Goal: Task Accomplishment & Management: Manage account settings

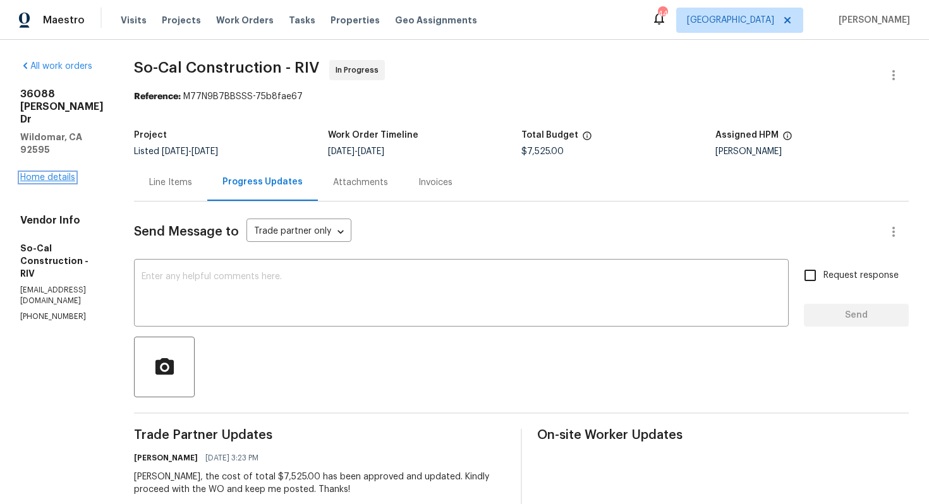
click at [53, 173] on link "Home details" at bounding box center [47, 177] width 55 height 9
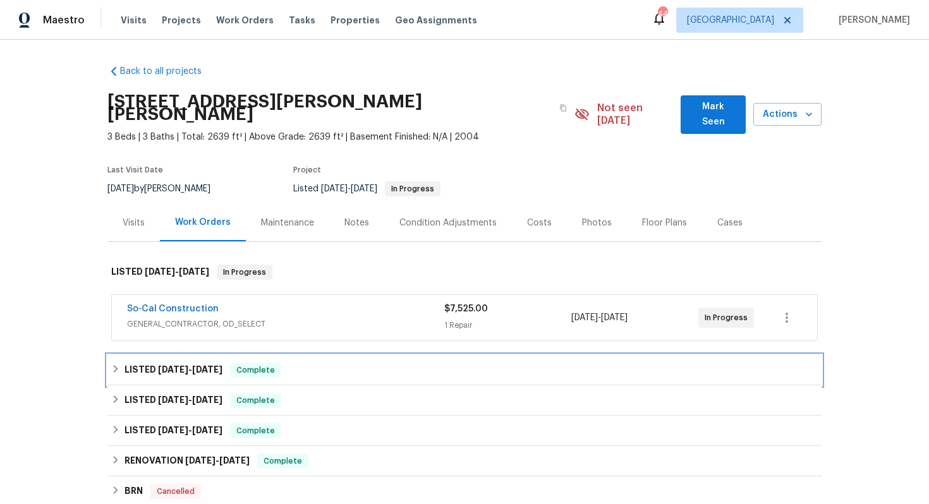
click at [155, 363] on h6 "LISTED 6/19/25 - 7/2/25" at bounding box center [174, 370] width 98 height 15
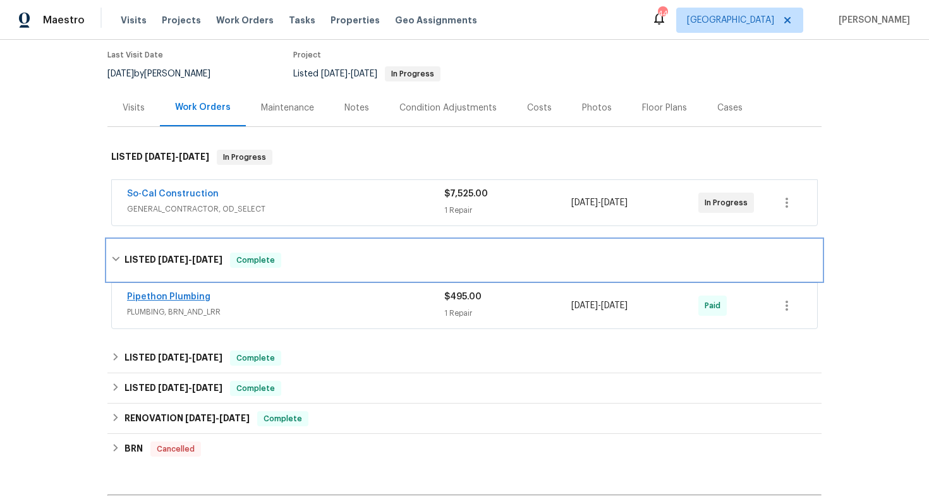
scroll to position [117, 0]
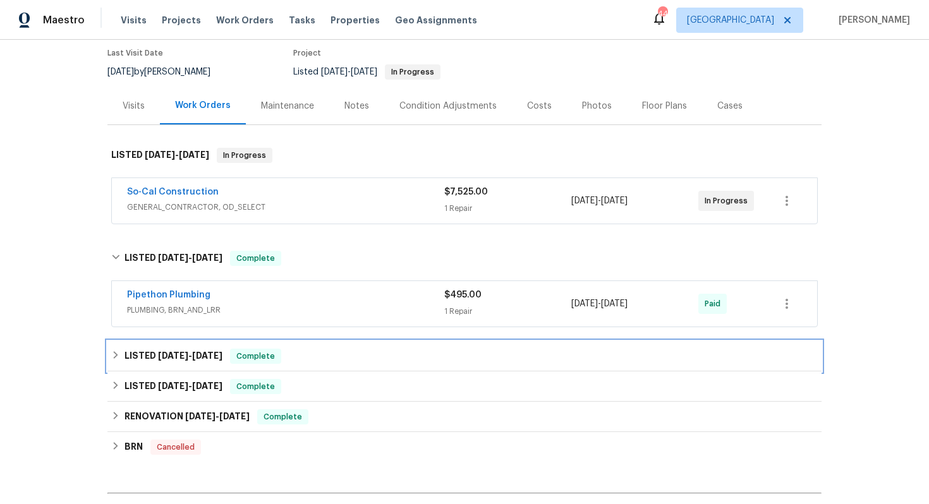
click at [170, 349] on h6 "LISTED 6/10/25 - 6/16/25" at bounding box center [174, 356] width 98 height 15
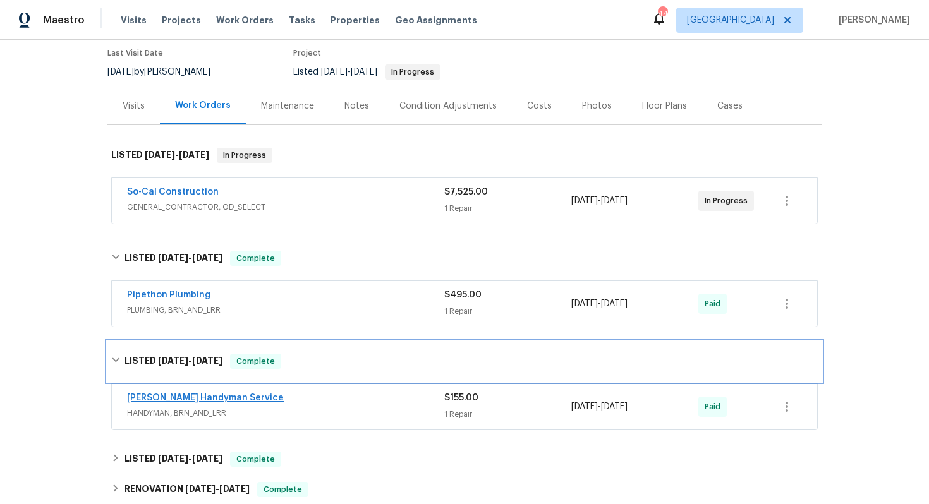
scroll to position [216, 0]
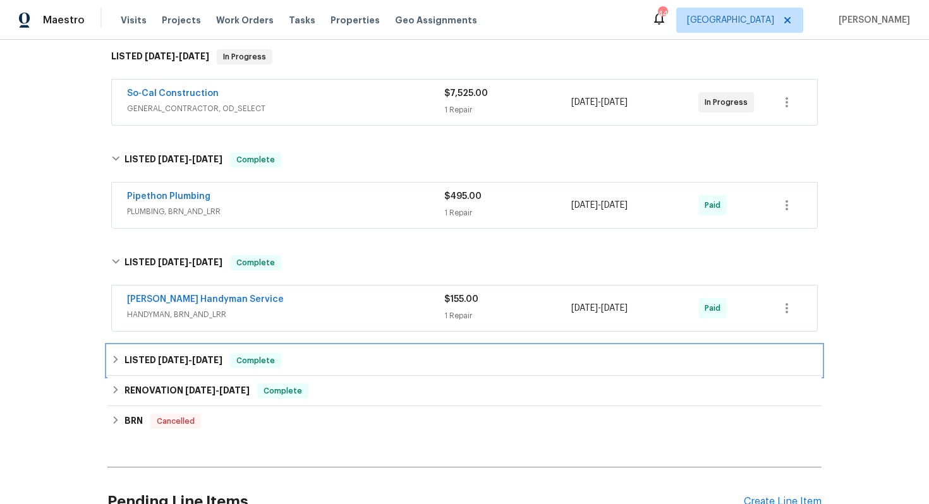
click at [158, 356] on span "5/9/25" at bounding box center [173, 360] width 30 height 9
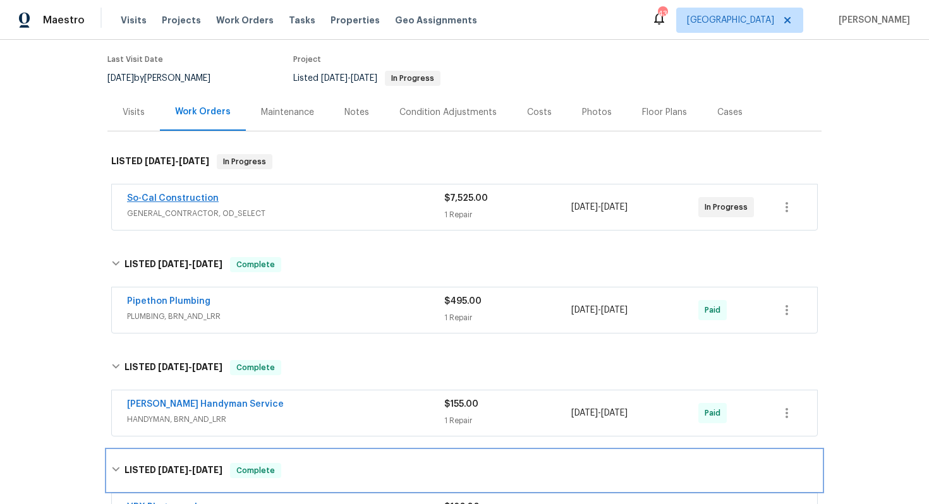
scroll to position [118, 0]
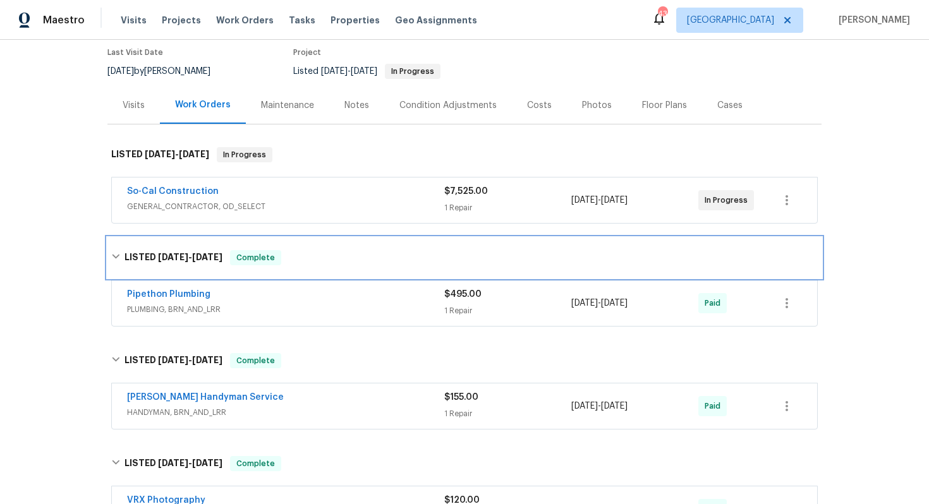
click at [115, 252] on icon at bounding box center [115, 256] width 9 height 9
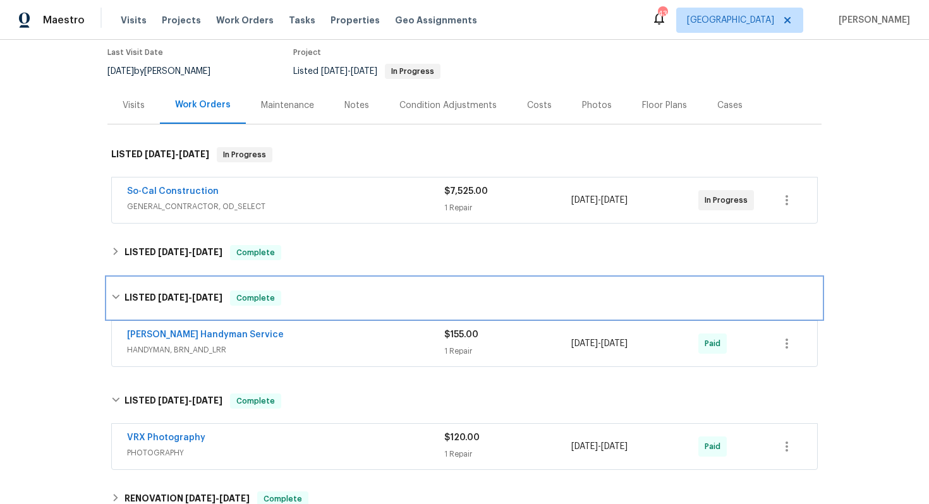
click at [117, 293] on icon at bounding box center [115, 297] width 9 height 9
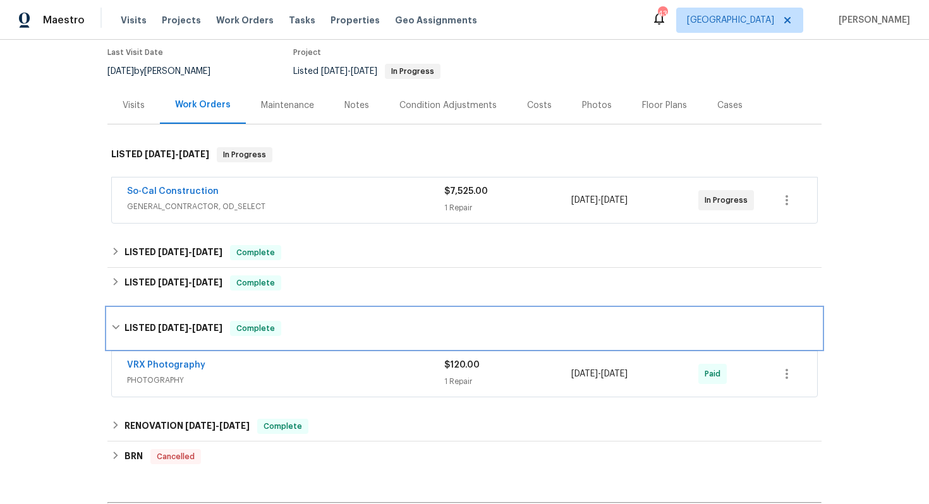
click at [114, 323] on icon at bounding box center [115, 327] width 9 height 9
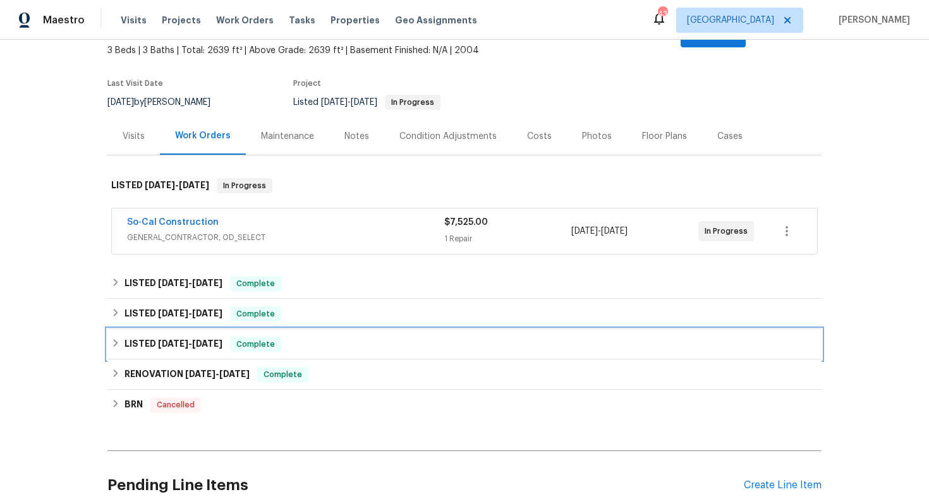
scroll to position [0, 0]
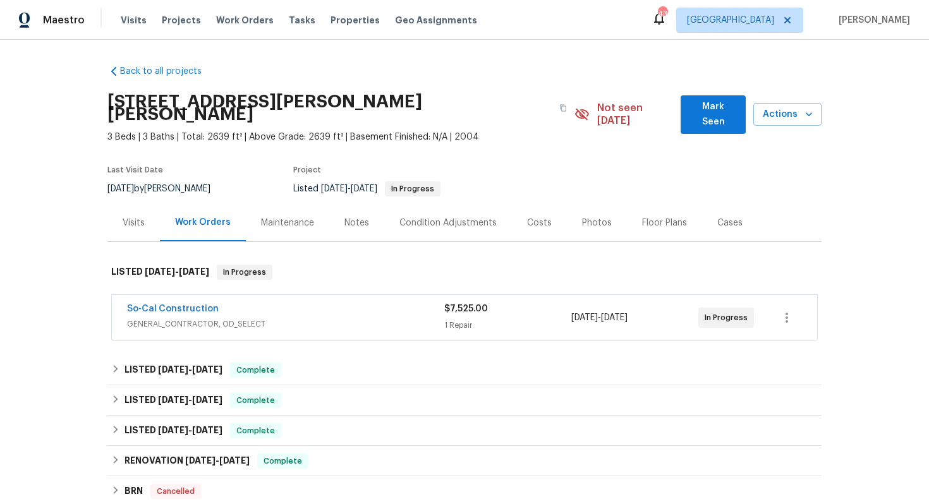
click at [729, 217] on div "Cases" at bounding box center [729, 223] width 25 height 13
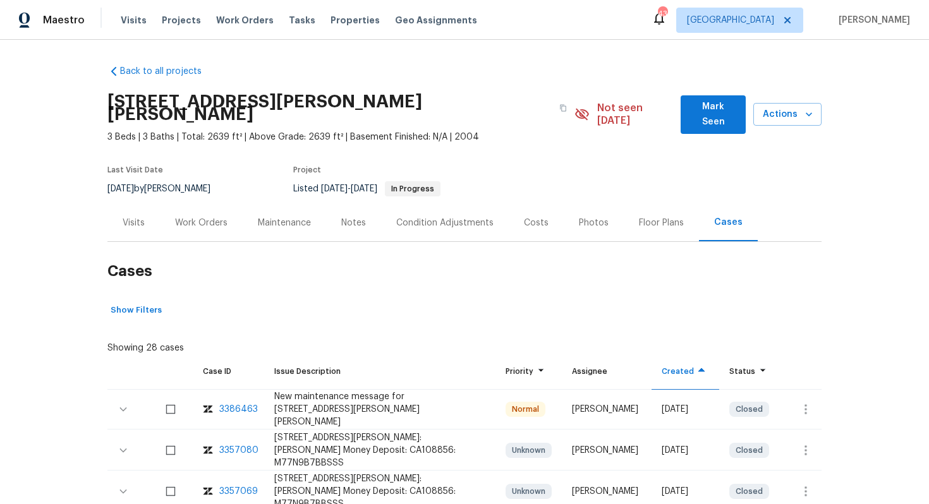
click at [198, 204] on div "Work Orders" at bounding box center [201, 222] width 83 height 37
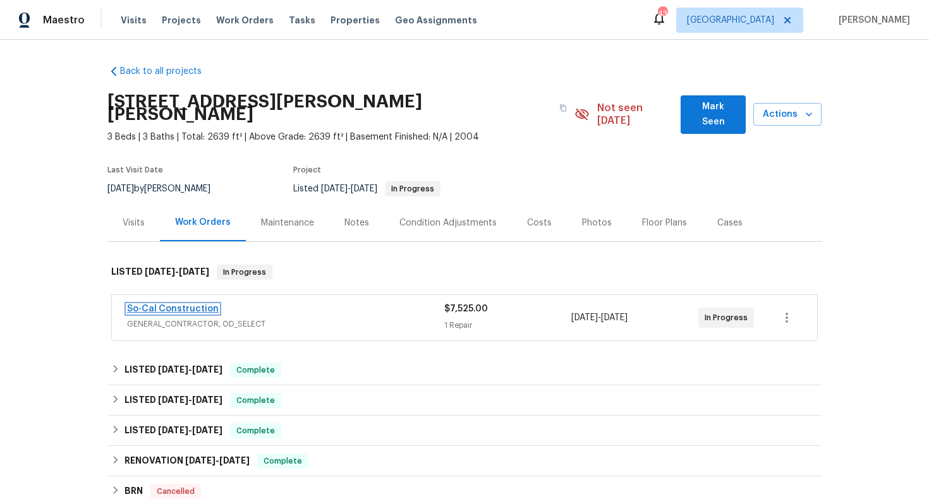
click at [149, 305] on link "So-Cal Construction" at bounding box center [173, 309] width 92 height 9
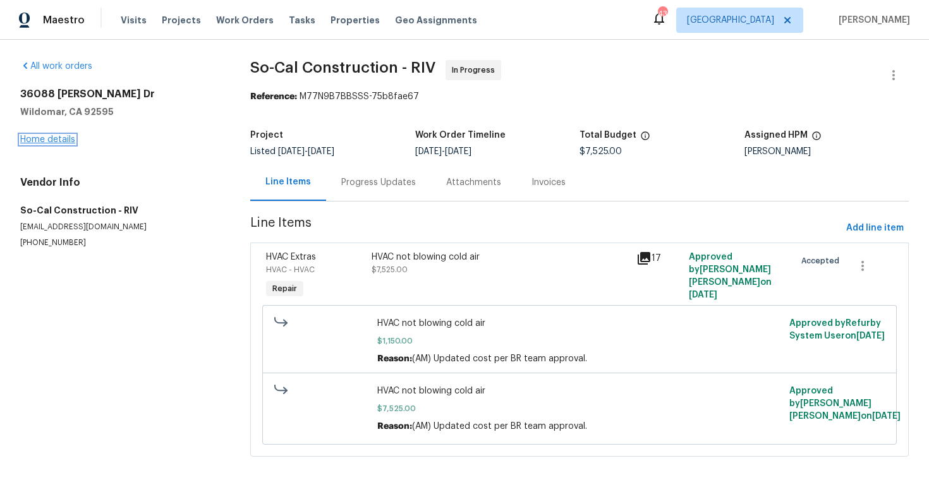
click at [42, 138] on link "Home details" at bounding box center [47, 139] width 55 height 9
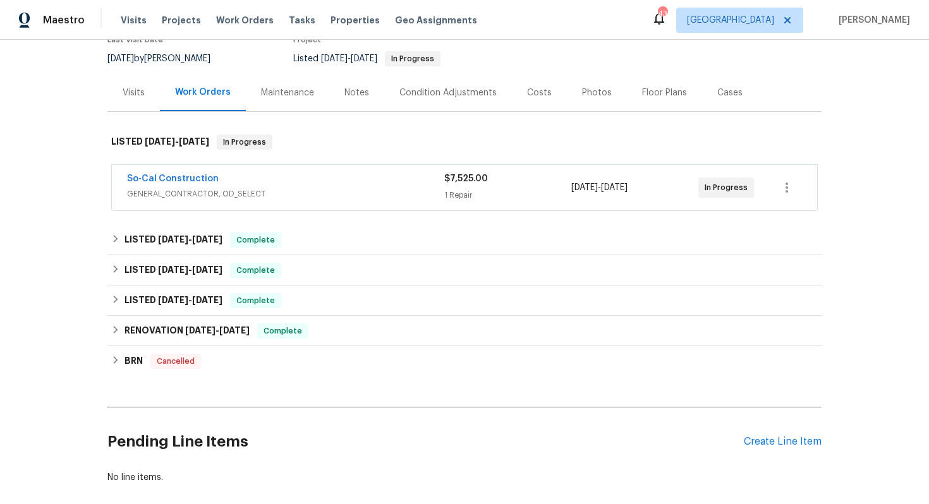
scroll to position [131, 0]
click at [752, 436] on div "Create Line Item" at bounding box center [783, 442] width 78 height 12
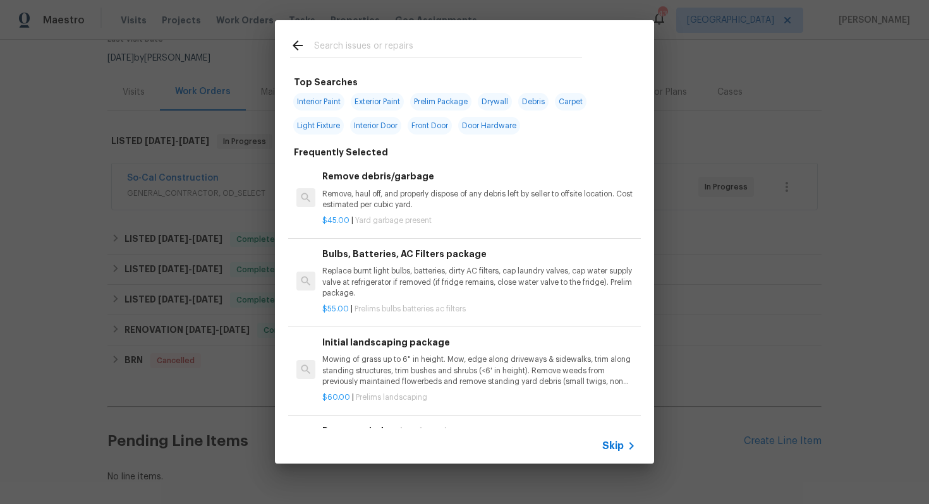
click at [360, 49] on input "text" at bounding box center [448, 47] width 268 height 19
type input "hvac"
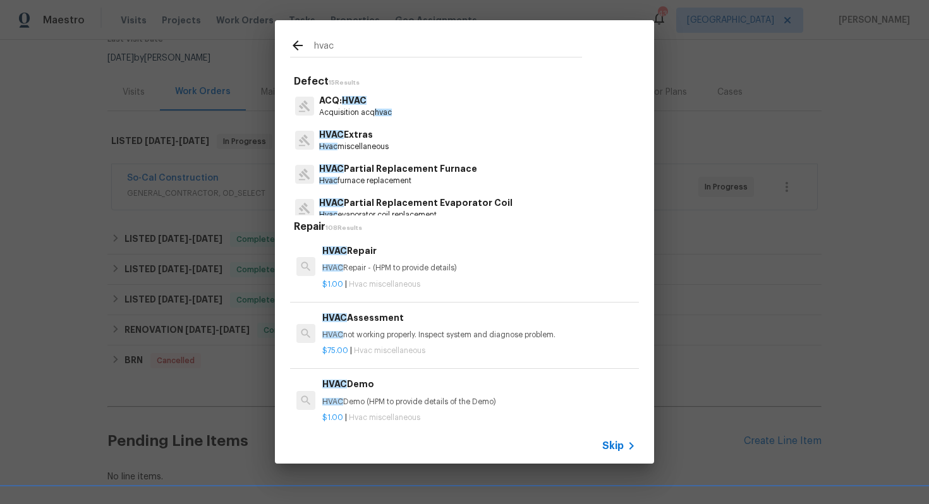
click at [350, 136] on p "HVAC Extras" at bounding box center [354, 134] width 70 height 13
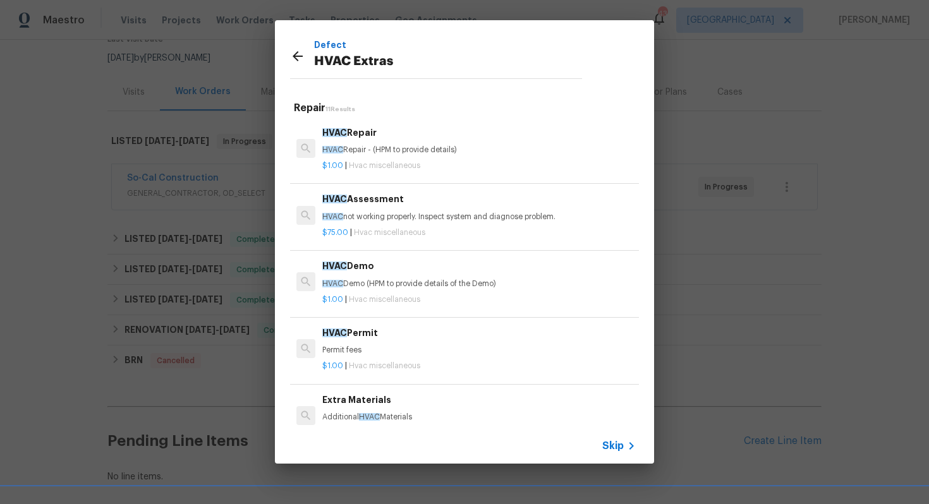
click at [370, 146] on p "HVAC Repair - (HPM to provide details)" at bounding box center [479, 150] width 314 height 11
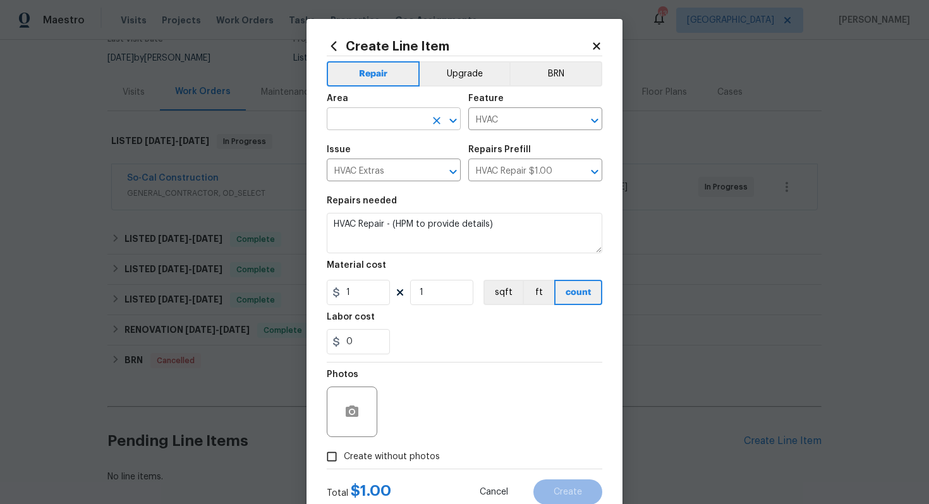
click at [372, 119] on input "text" at bounding box center [376, 121] width 99 height 20
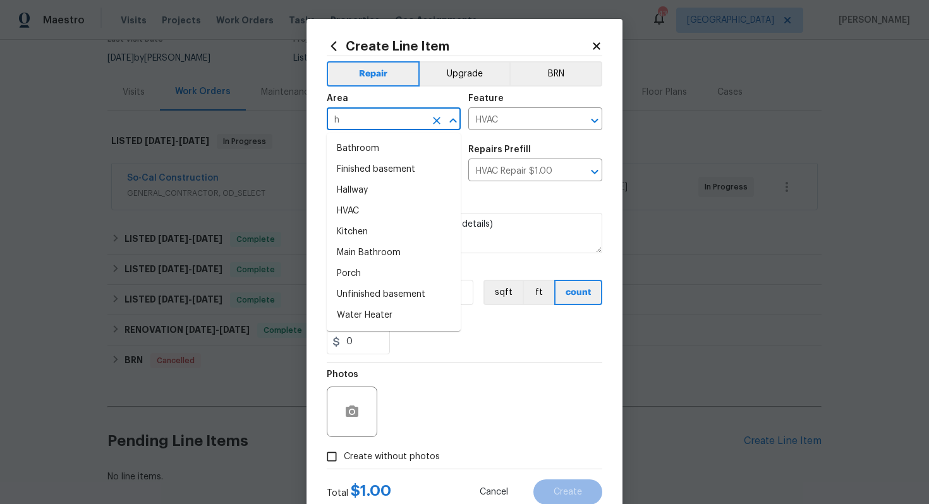
type input "hv"
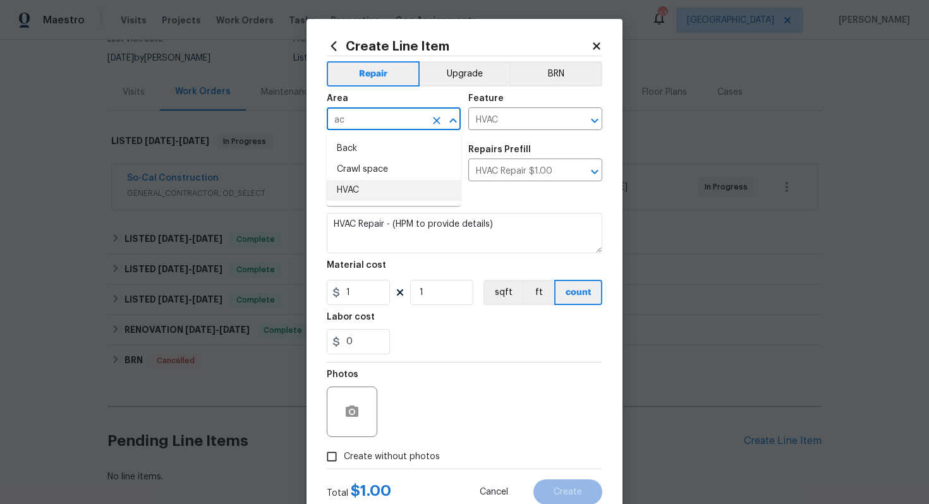
click at [370, 192] on li "HVAC" at bounding box center [394, 190] width 134 height 21
type input "HVAC"
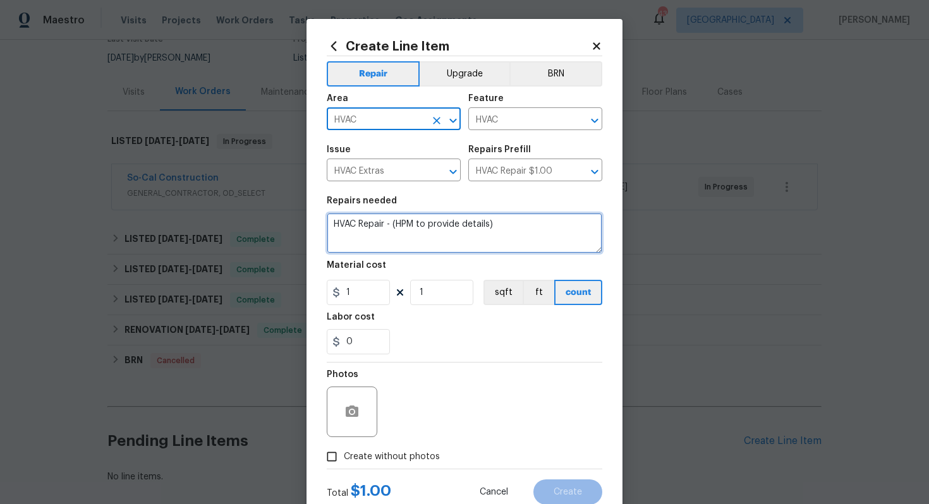
click at [410, 224] on textarea "HVAC Repair - (HPM to provide details)" at bounding box center [465, 233] width 276 height 40
paste textarea "not blowing cold air"
type textarea "HVAC not blowing cold air"
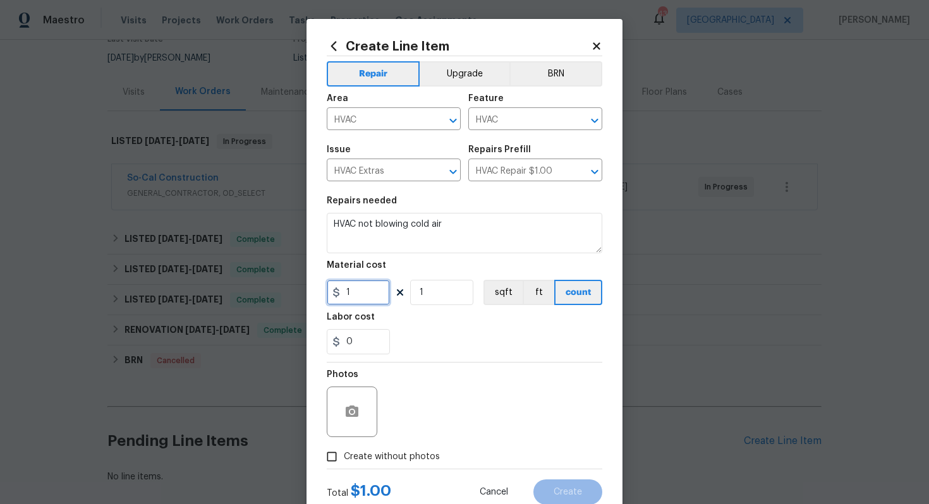
click at [366, 298] on input "1" at bounding box center [358, 292] width 63 height 25
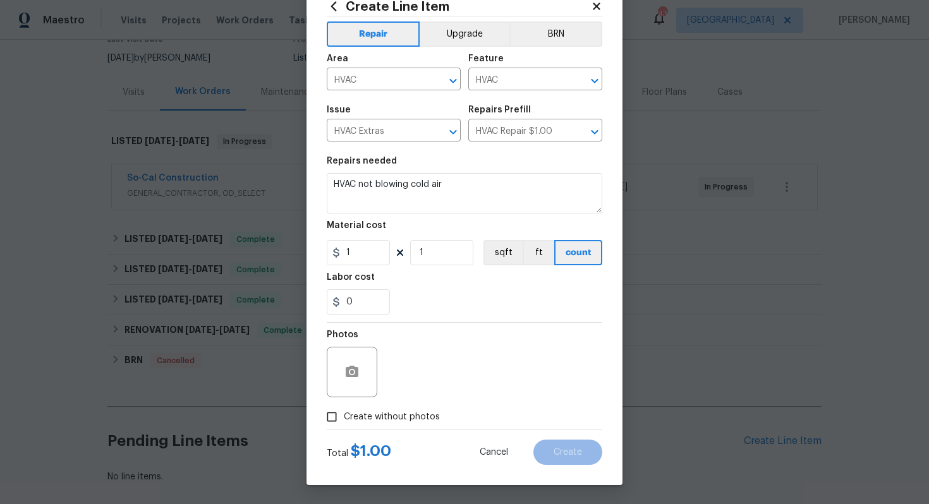
click at [367, 417] on span "Create without photos" at bounding box center [392, 417] width 96 height 13
click at [344, 417] on input "Create without photos" at bounding box center [332, 417] width 24 height 24
checkbox input "true"
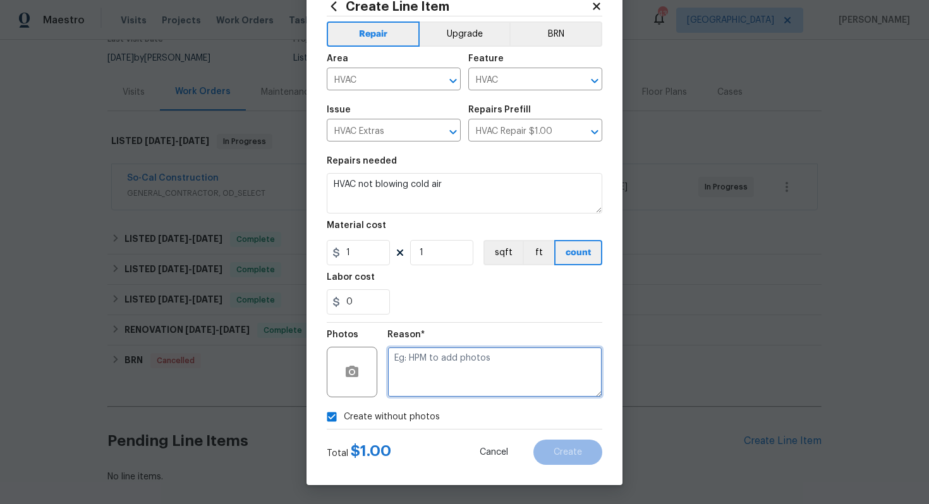
click at [436, 372] on textarea at bounding box center [495, 372] width 215 height 51
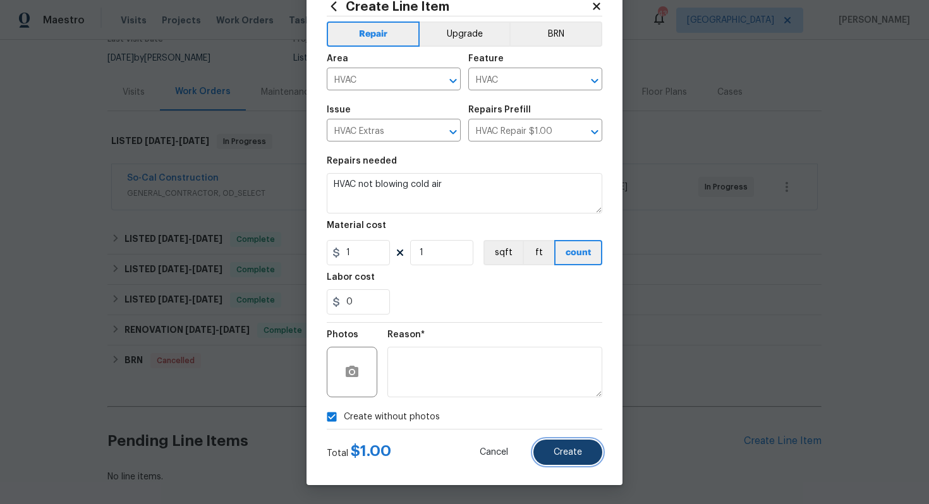
click at [567, 446] on button "Create" at bounding box center [568, 452] width 69 height 25
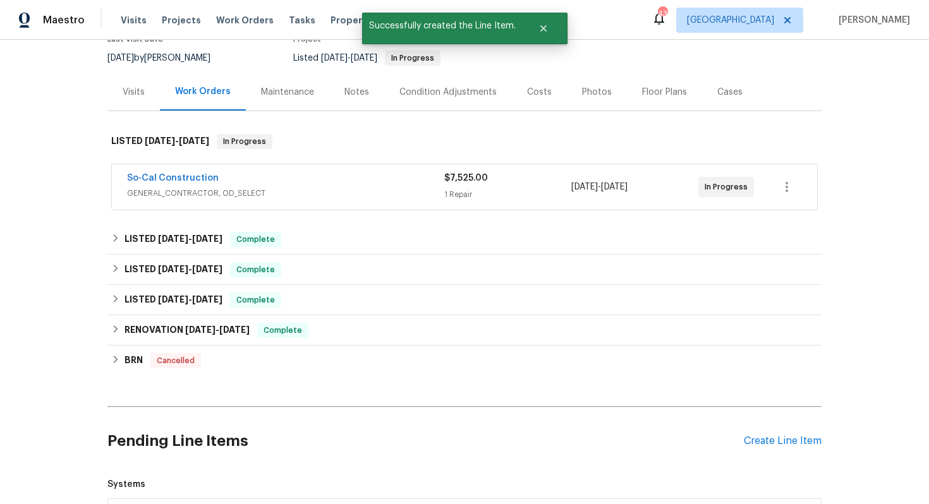
scroll to position [327, 0]
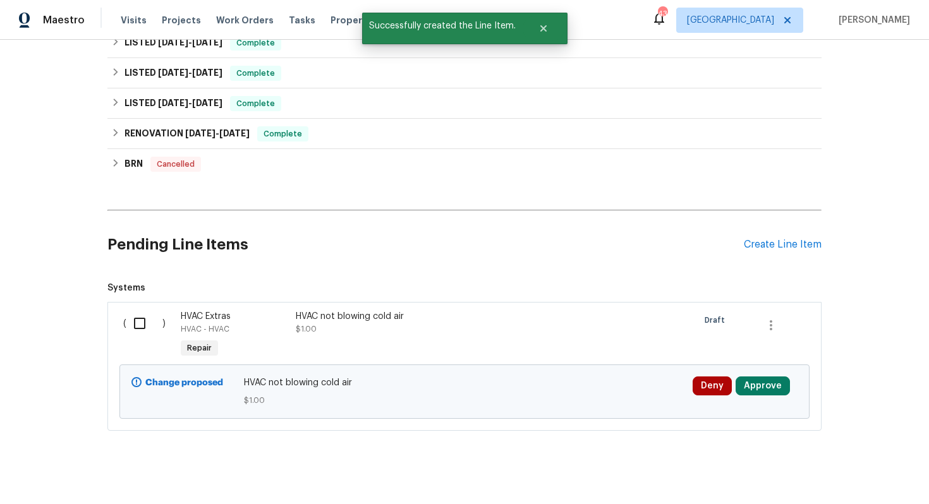
click at [139, 311] on input "checkbox" at bounding box center [144, 323] width 36 height 27
checkbox input "true"
click at [834, 473] on span "Create Work Order" at bounding box center [857, 473] width 84 height 16
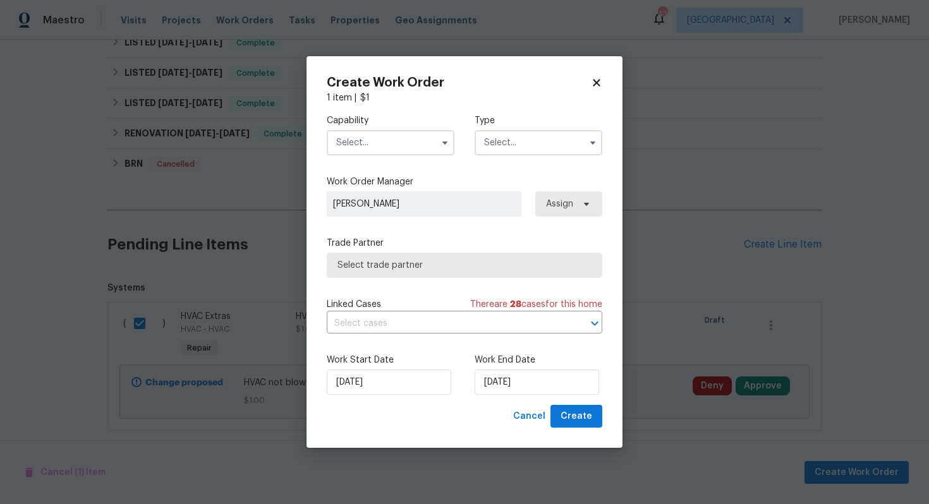
click at [401, 150] on input "text" at bounding box center [391, 142] width 128 height 25
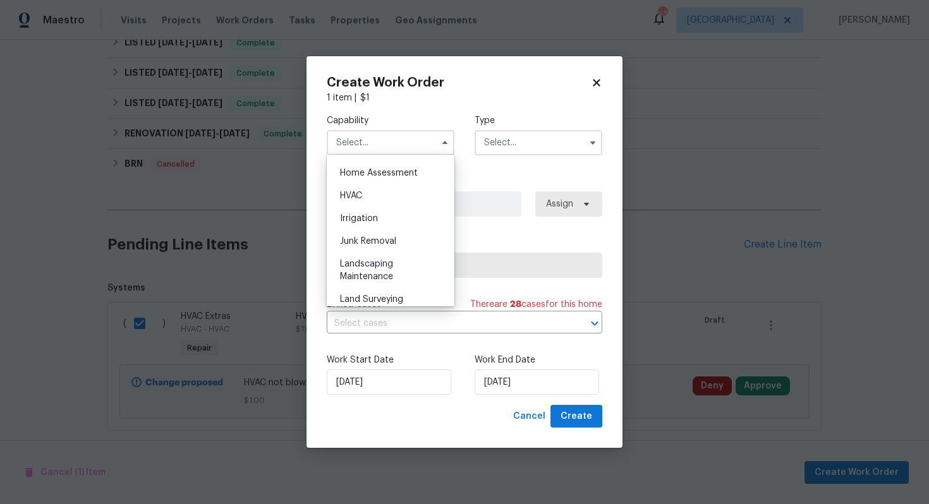
scroll to position [742, 0]
click at [393, 192] on div "HVAC" at bounding box center [390, 191] width 121 height 23
type input "HVAC"
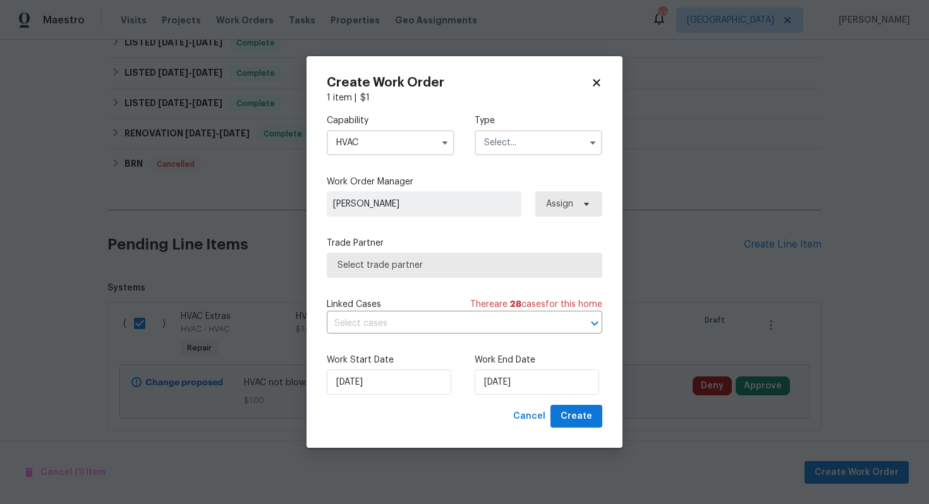
click at [525, 134] on input "text" at bounding box center [539, 142] width 128 height 25
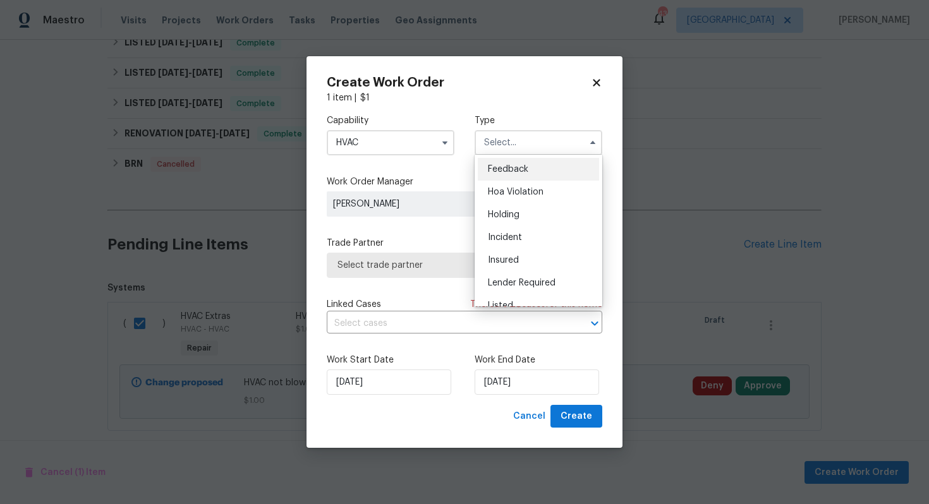
click at [518, 168] on span "Feedback" at bounding box center [508, 169] width 40 height 9
type input "Feedback"
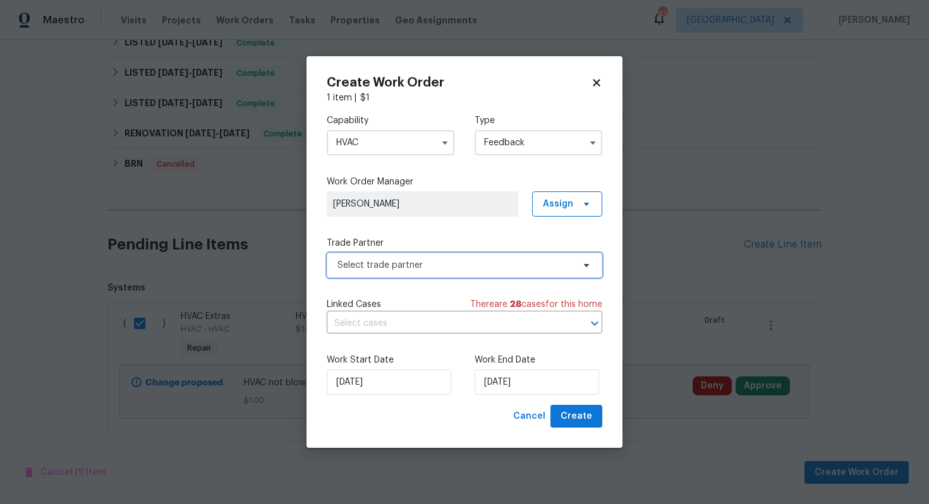
click at [417, 275] on span "Select trade partner" at bounding box center [465, 265] width 276 height 25
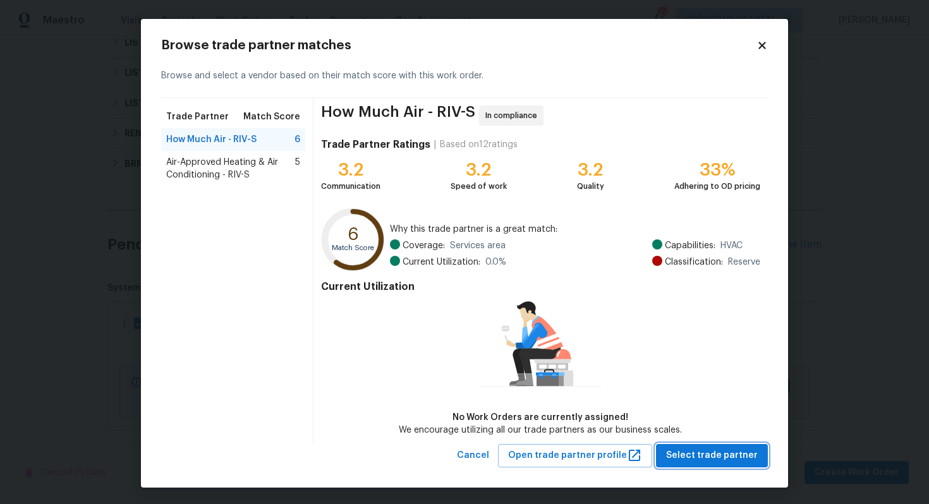
click at [704, 453] on span "Select trade partner" at bounding box center [712, 456] width 92 height 16
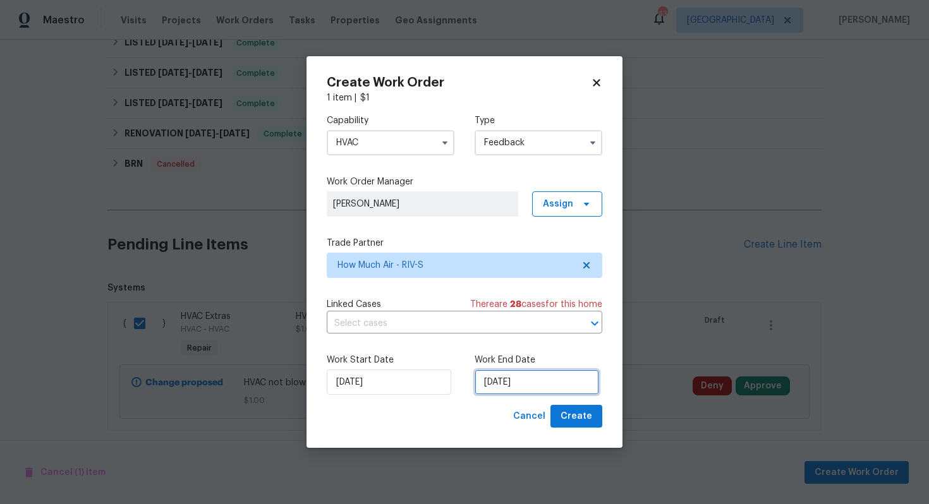
click at [510, 380] on input "22/08/2025" at bounding box center [537, 382] width 125 height 25
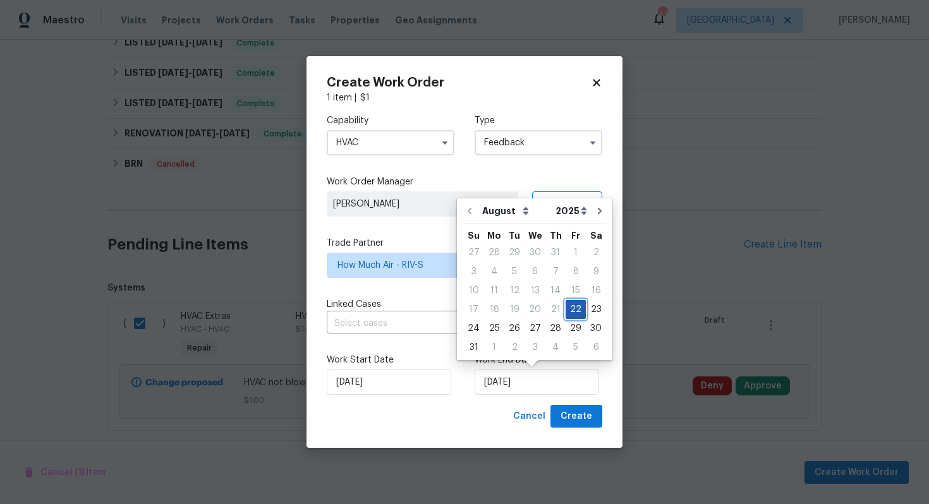
click at [571, 302] on div "22" at bounding box center [576, 310] width 20 height 18
click at [433, 354] on label "Work Start Date" at bounding box center [391, 360] width 128 height 13
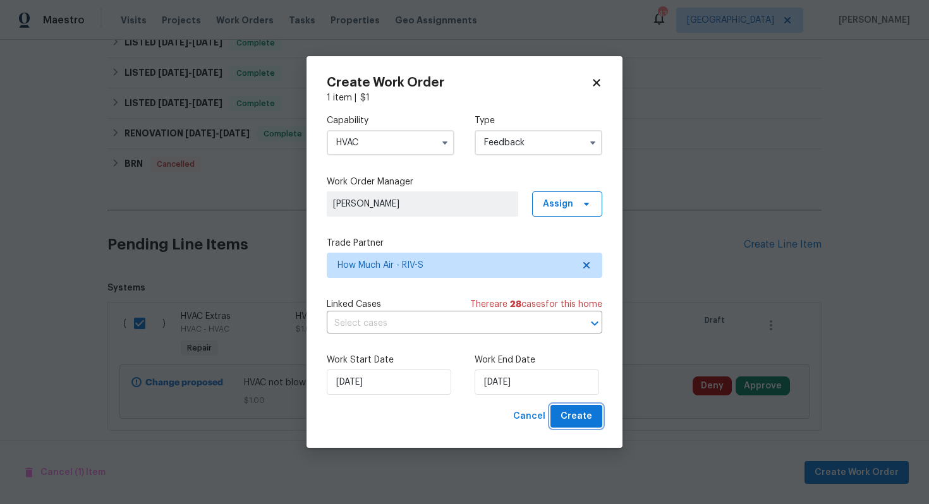
click at [570, 417] on span "Create" at bounding box center [577, 417] width 32 height 16
checkbox input "false"
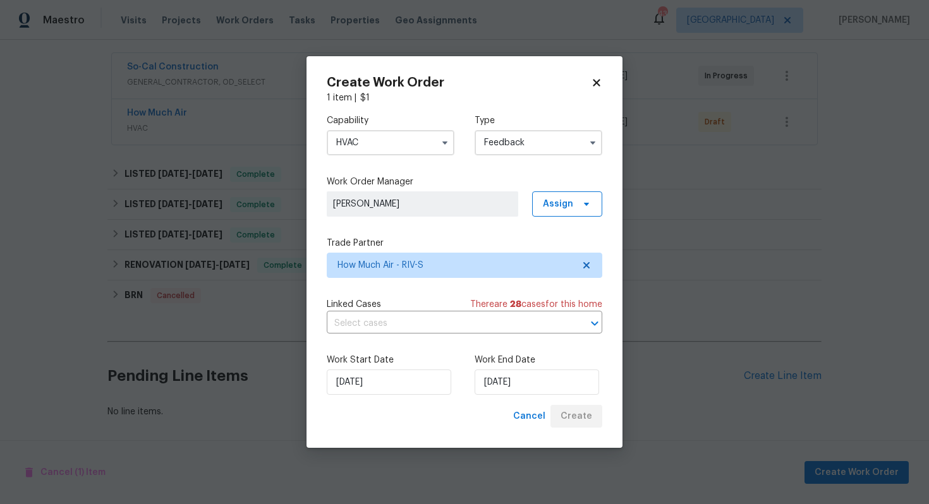
scroll to position [229, 0]
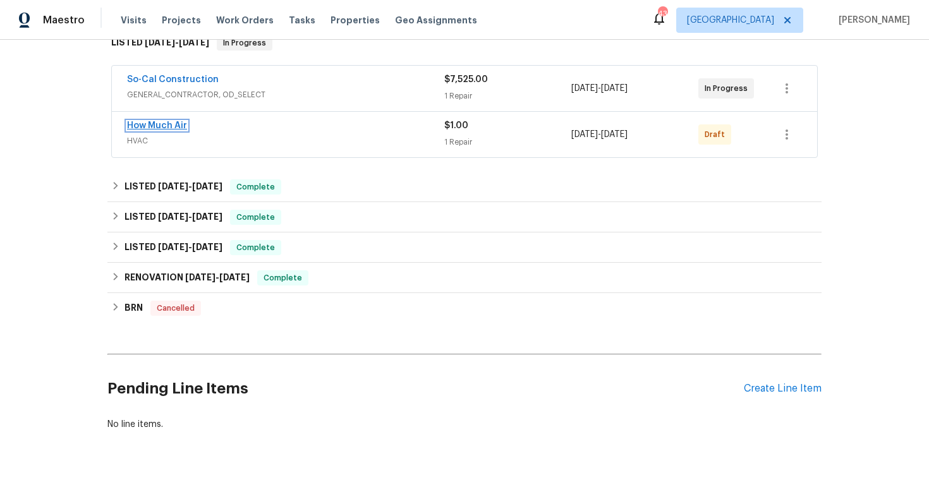
click at [154, 121] on link "How Much Air" at bounding box center [157, 125] width 60 height 9
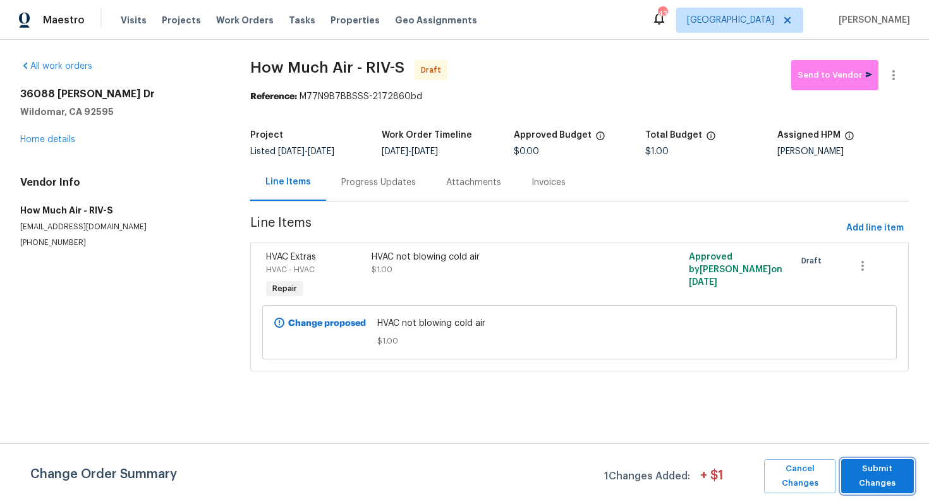
click at [882, 469] on span "Submit Changes" at bounding box center [878, 476] width 60 height 29
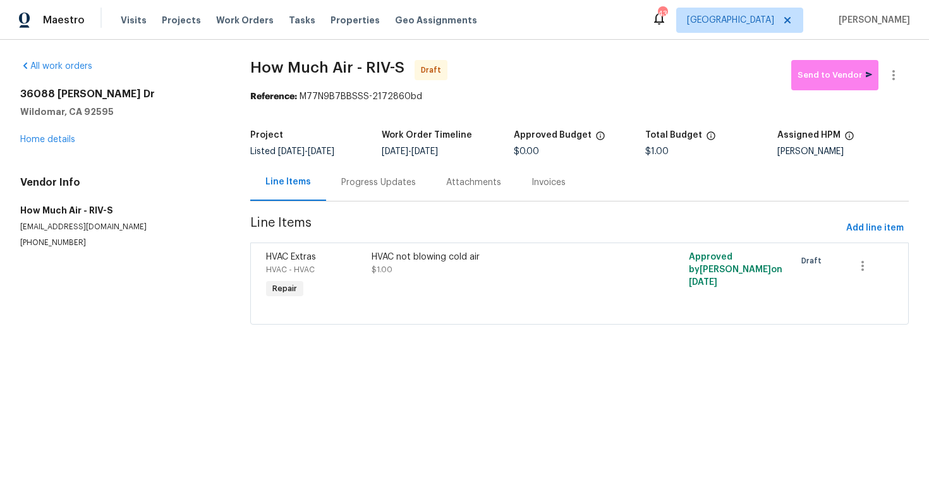
click at [370, 188] on div "Progress Updates" at bounding box center [378, 182] width 75 height 13
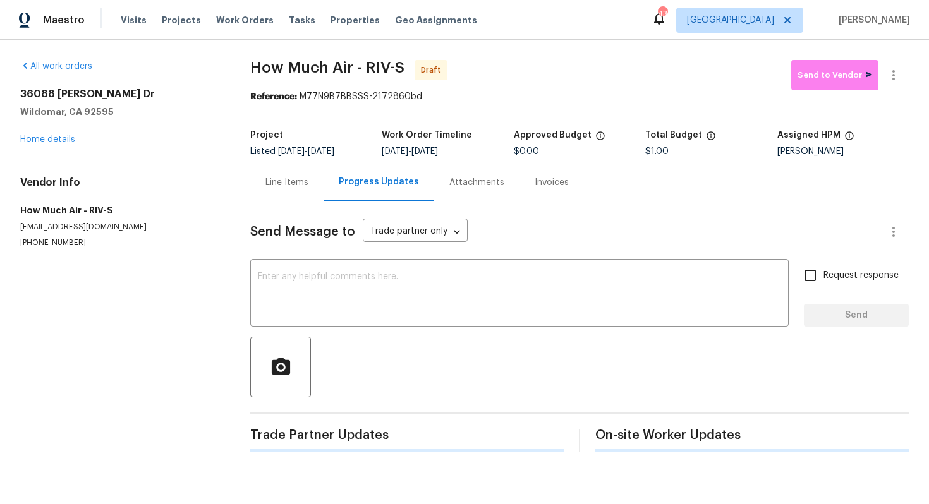
click at [379, 253] on div "Send Message to Trade partner only Trade partner only ​ x ​ Request response Se…" at bounding box center [579, 327] width 659 height 250
click at [372, 272] on div "x ​" at bounding box center [519, 294] width 539 height 64
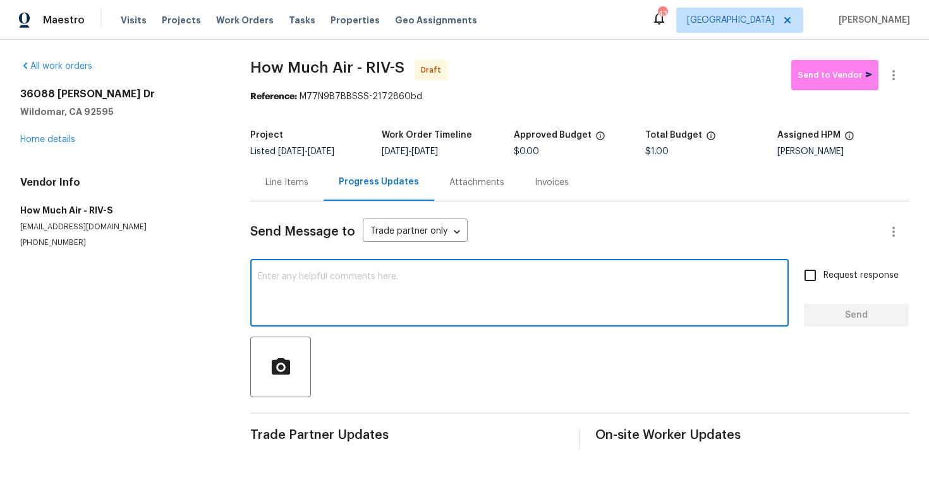
click at [372, 272] on div "x ​" at bounding box center [519, 294] width 539 height 64
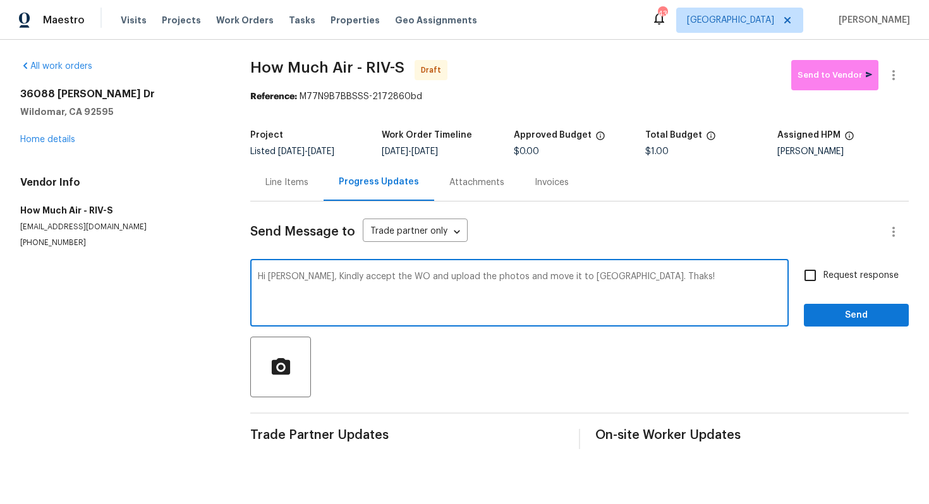
click at [360, 278] on textarea "Hi Andy, Kindly accept the WO and upload the photos and move it to QC. Thaks!" at bounding box center [519, 294] width 523 height 44
paste textarea "Kindly accept the WO, upload the photos, and move it to QC. Than"
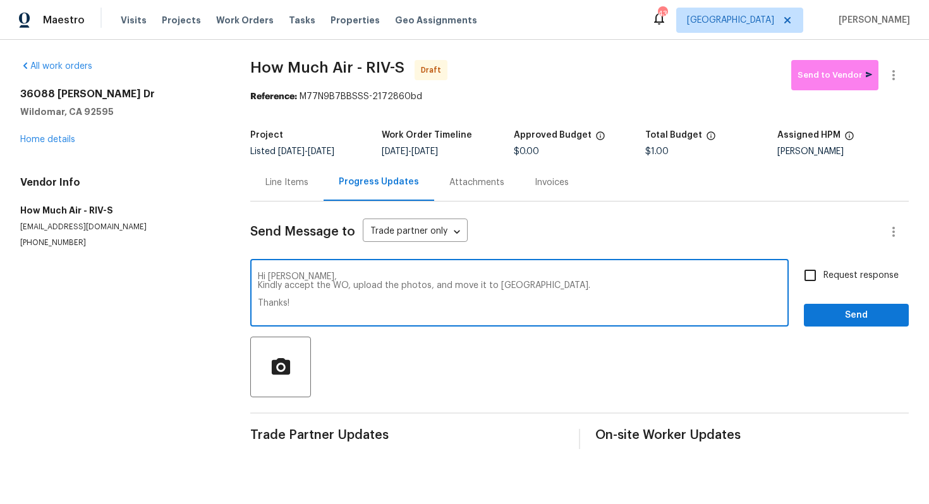
type textarea "Hi Andy, Kindly accept the WO, upload the photos, and move it to QC. Thanks!"
click at [819, 276] on input "Request response" at bounding box center [810, 275] width 27 height 27
checkbox input "true"
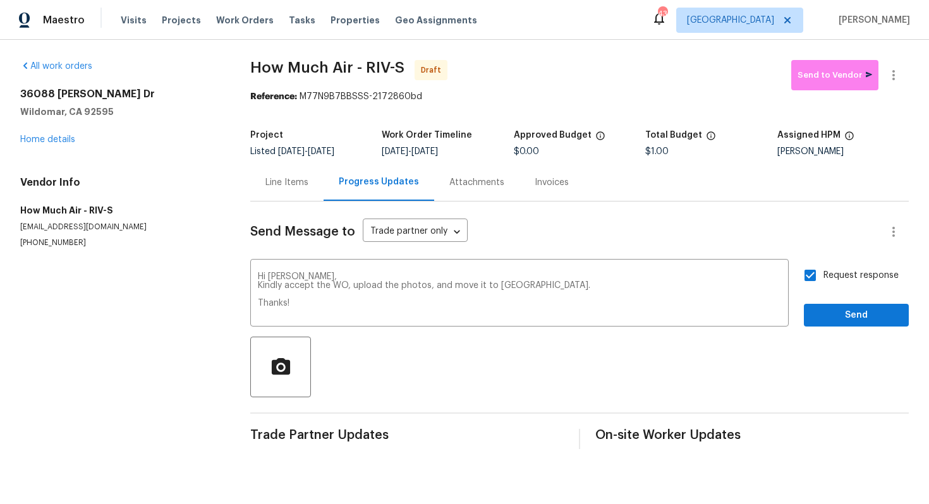
click at [298, 179] on div "Line Items" at bounding box center [286, 182] width 43 height 13
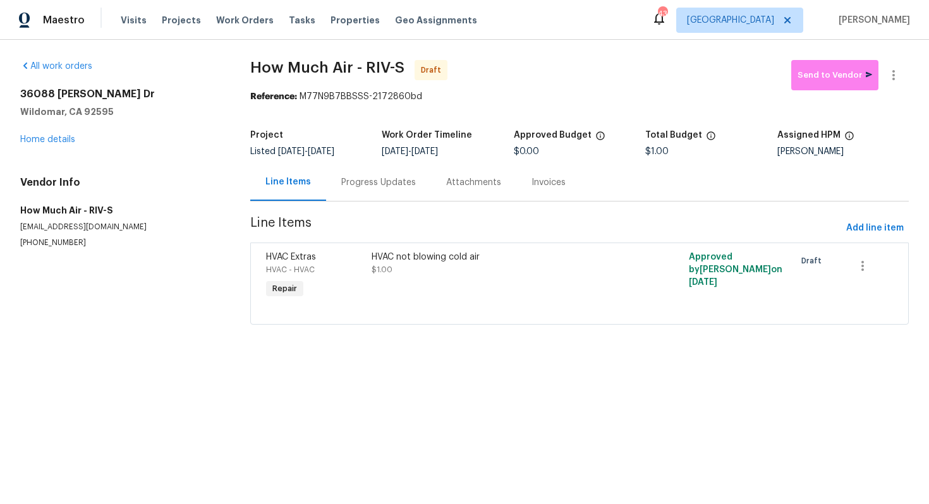
click at [451, 287] on div "HVAC not blowing cold air $1.00" at bounding box center [500, 276] width 264 height 58
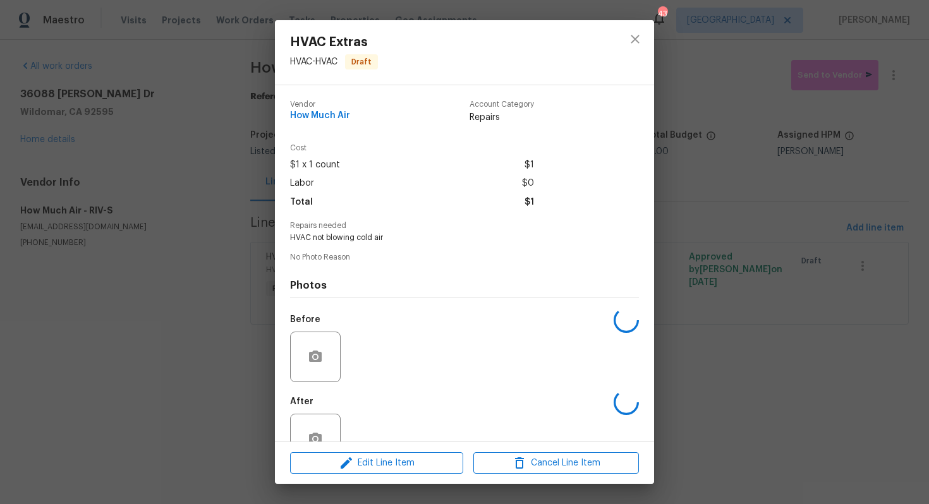
scroll to position [35, 0]
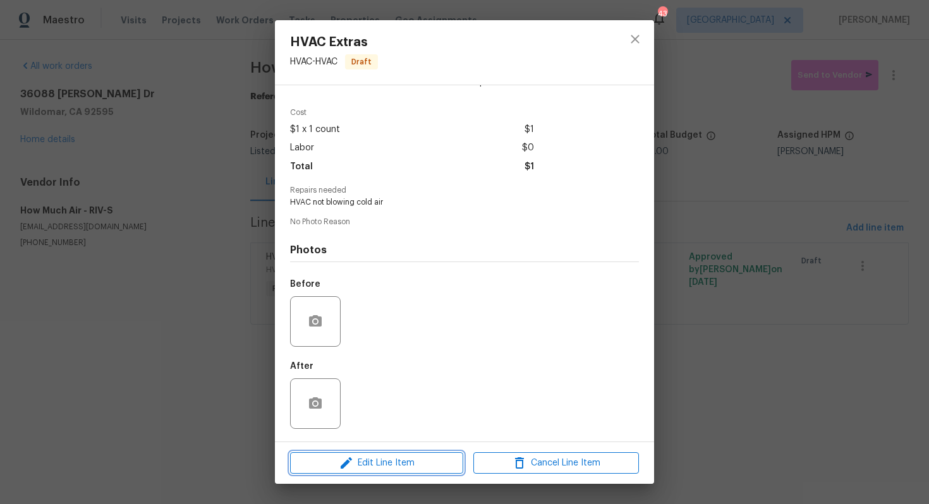
click at [372, 466] on span "Edit Line Item" at bounding box center [377, 464] width 166 height 16
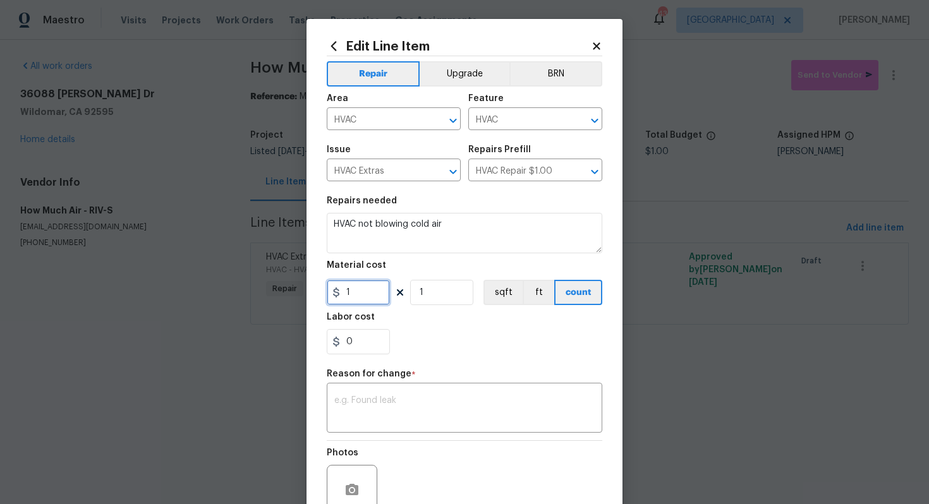
click at [381, 293] on input "1" at bounding box center [358, 292] width 63 height 25
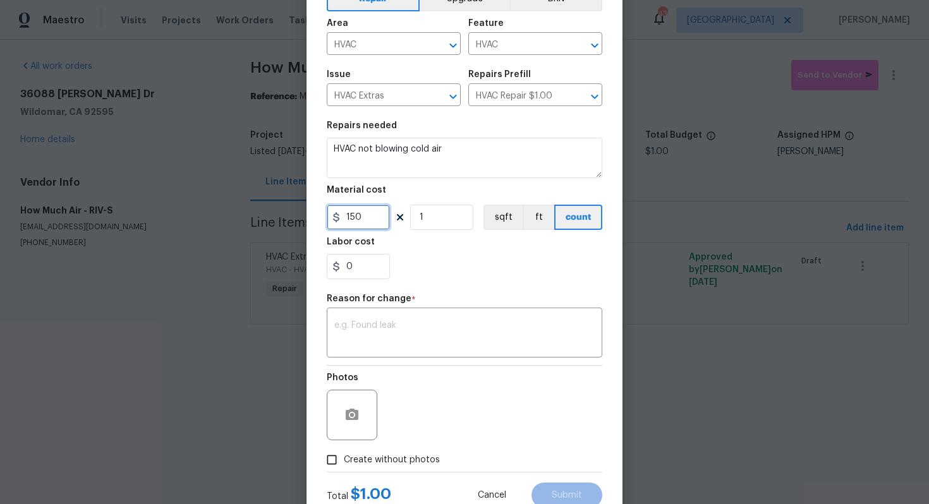
scroll to position [119, 0]
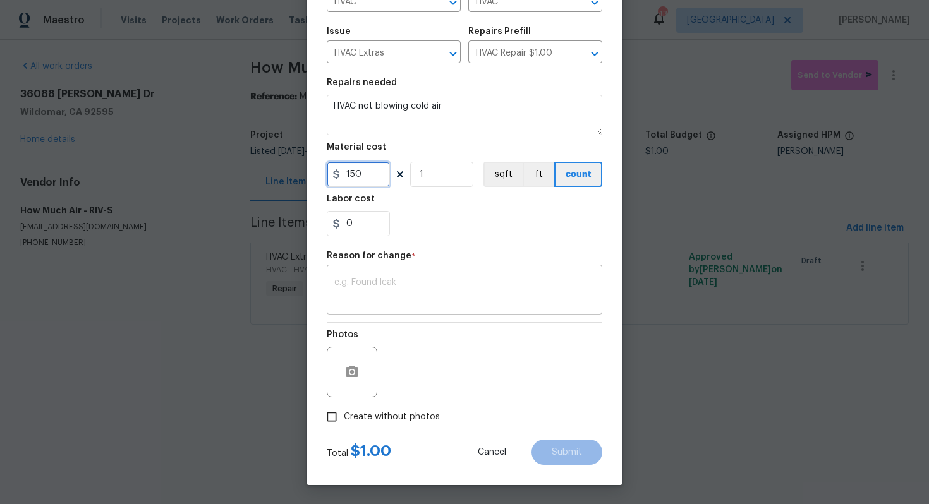
type input "150"
click at [482, 306] on div "x ​" at bounding box center [465, 291] width 276 height 47
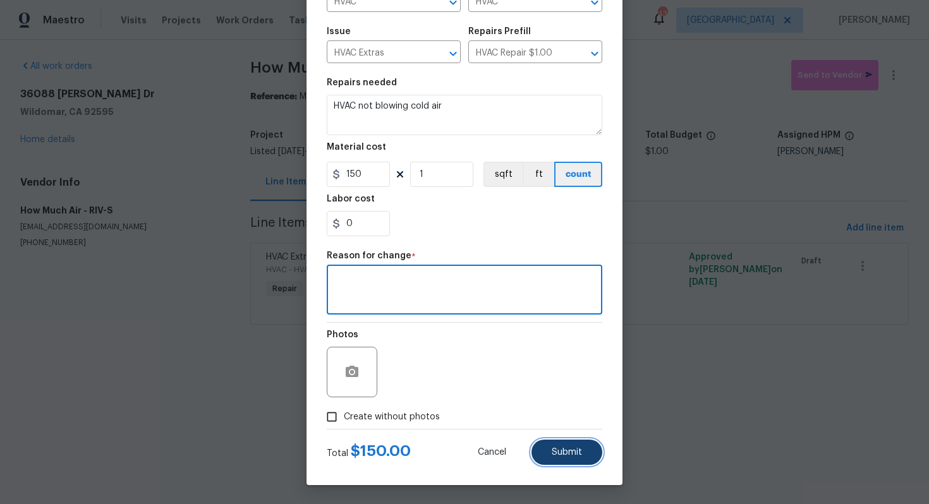
click at [565, 452] on span "Submit" at bounding box center [567, 452] width 30 height 9
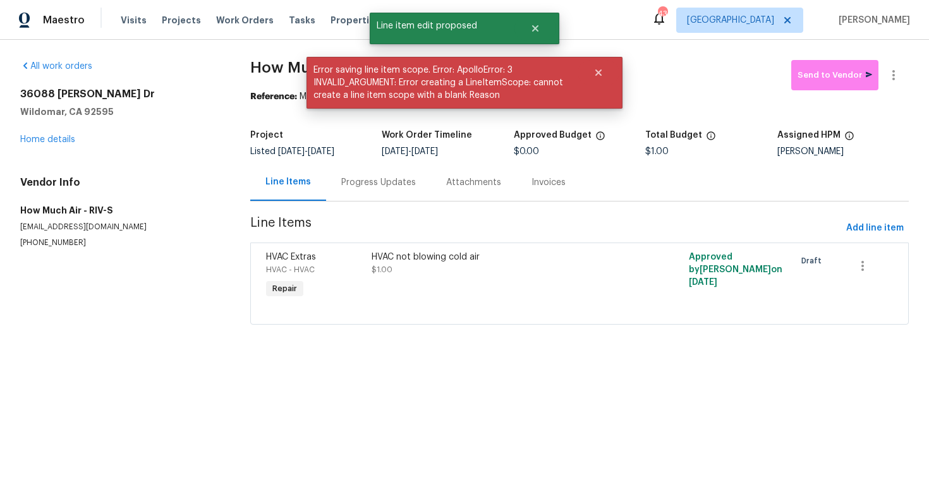
scroll to position [0, 0]
click at [474, 272] on div "HVAC not blowing cold air $1.00" at bounding box center [500, 263] width 257 height 25
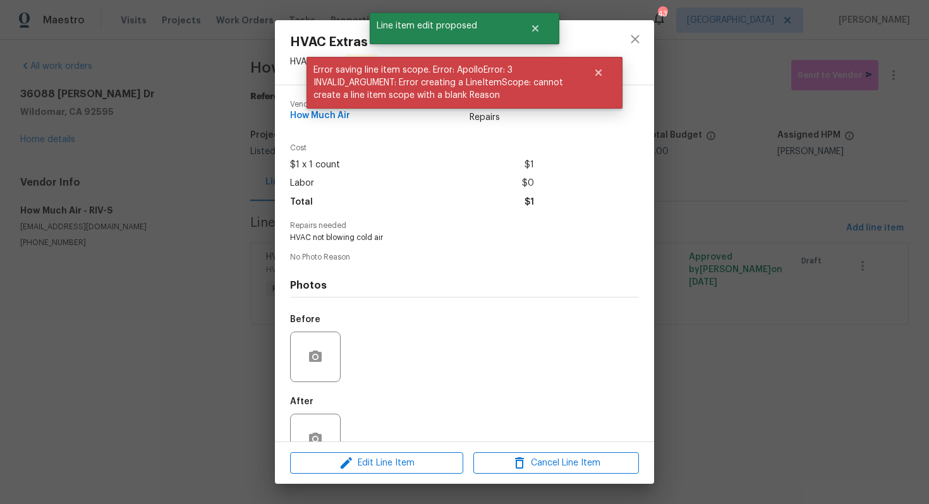
click at [375, 423] on div "After" at bounding box center [464, 431] width 349 height 82
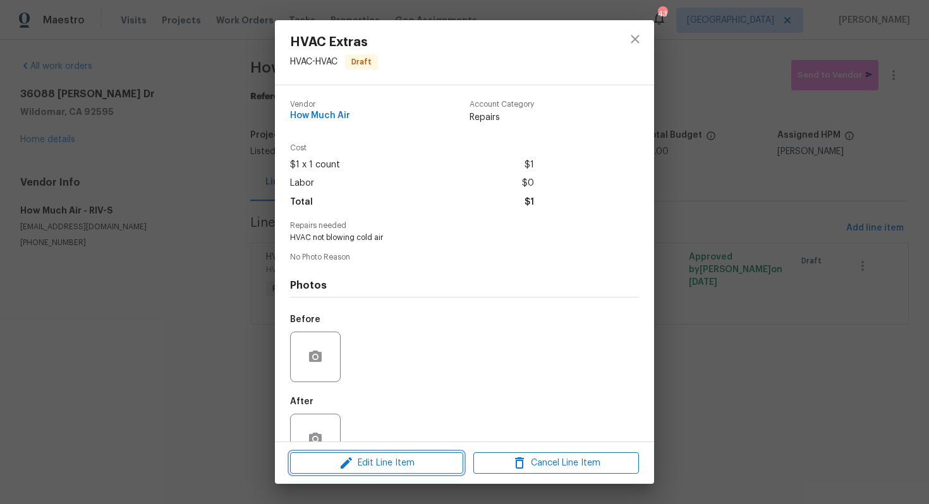
click at [365, 470] on span "Edit Line Item" at bounding box center [377, 464] width 166 height 16
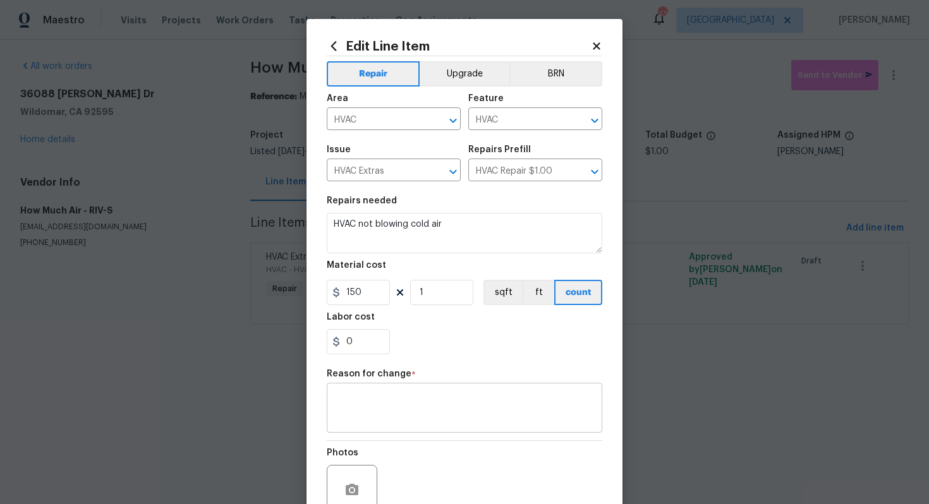
click at [375, 397] on textarea at bounding box center [464, 409] width 260 height 27
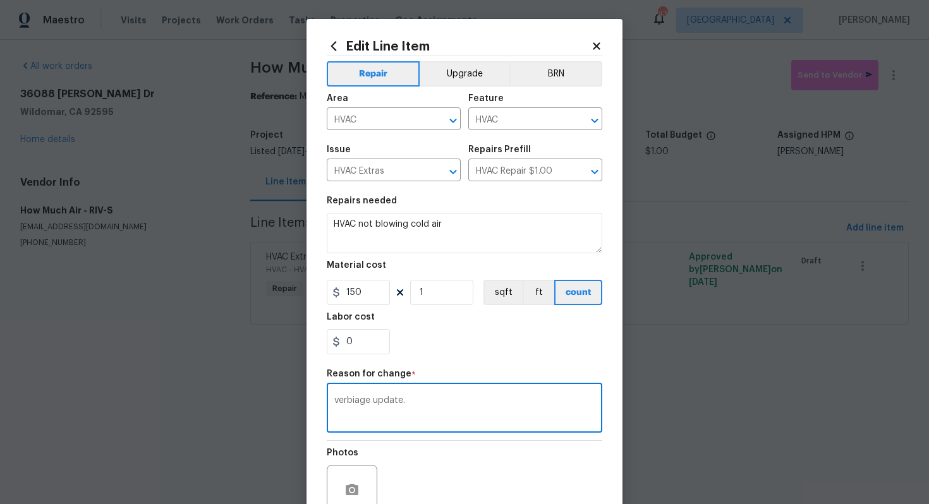
click at [369, 404] on textarea "verbiage update." at bounding box center [464, 409] width 260 height 27
paste textarea "(AM) Updated per vendor’s final cost."
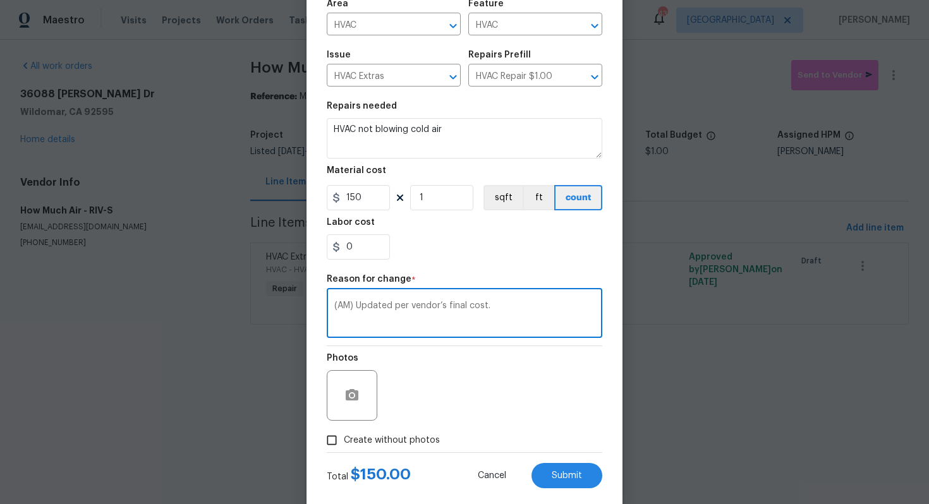
scroll to position [119, 0]
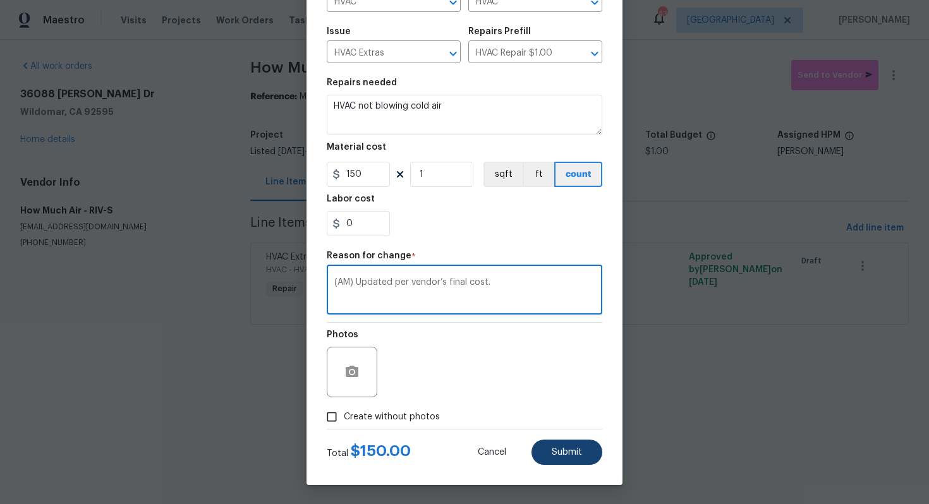
type textarea "(AM) Updated per vendor’s final cost."
click at [561, 446] on button "Submit" at bounding box center [567, 452] width 71 height 25
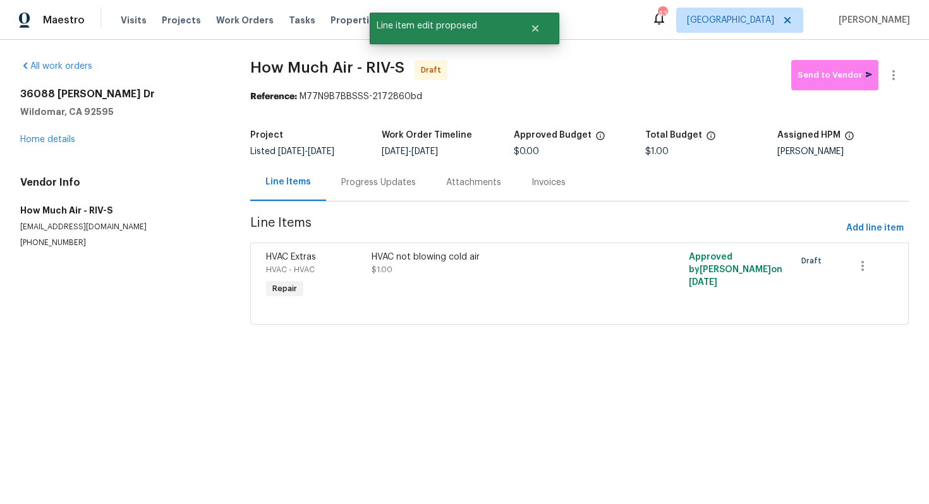
scroll to position [0, 0]
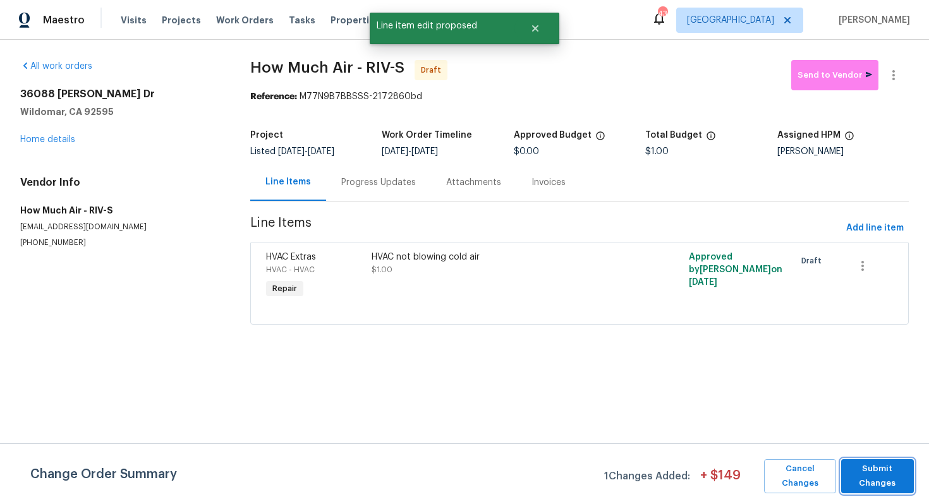
click at [876, 481] on span "Submit Changes" at bounding box center [878, 476] width 60 height 29
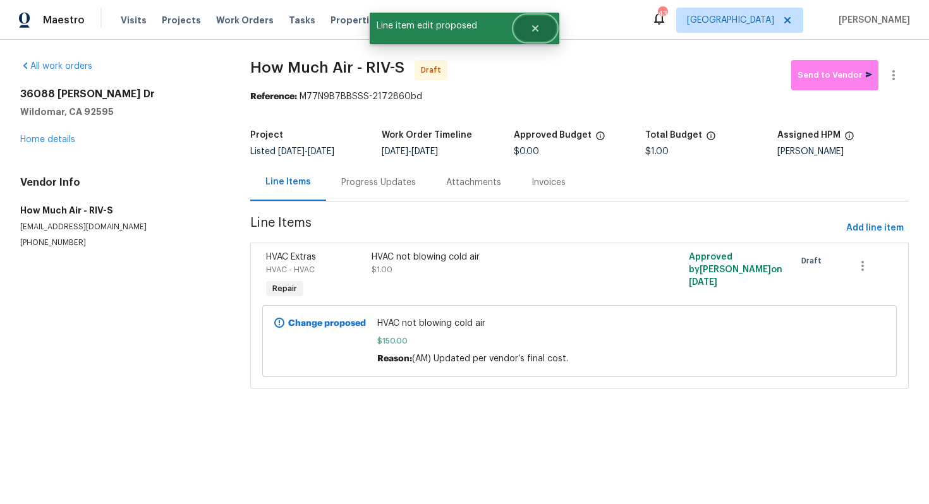
click at [536, 28] on icon "Close" at bounding box center [535, 28] width 6 height 6
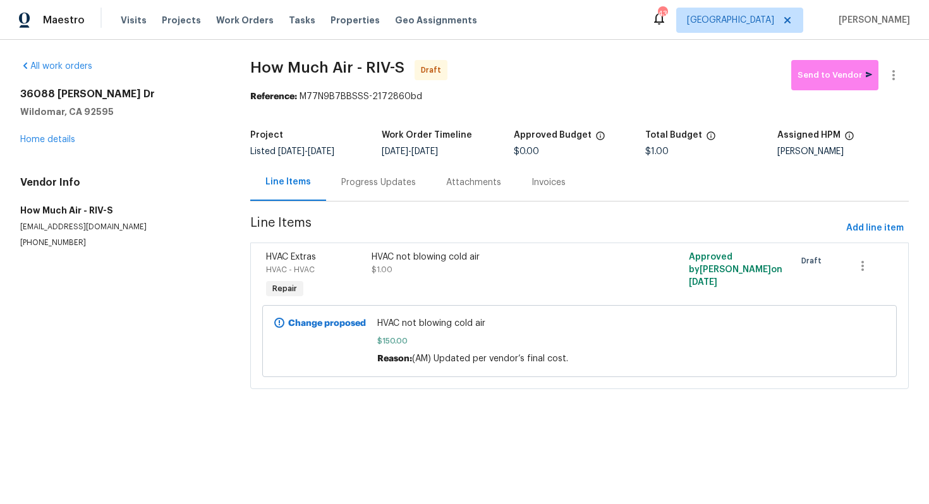
click at [375, 184] on div "Progress Updates" at bounding box center [378, 182] width 75 height 13
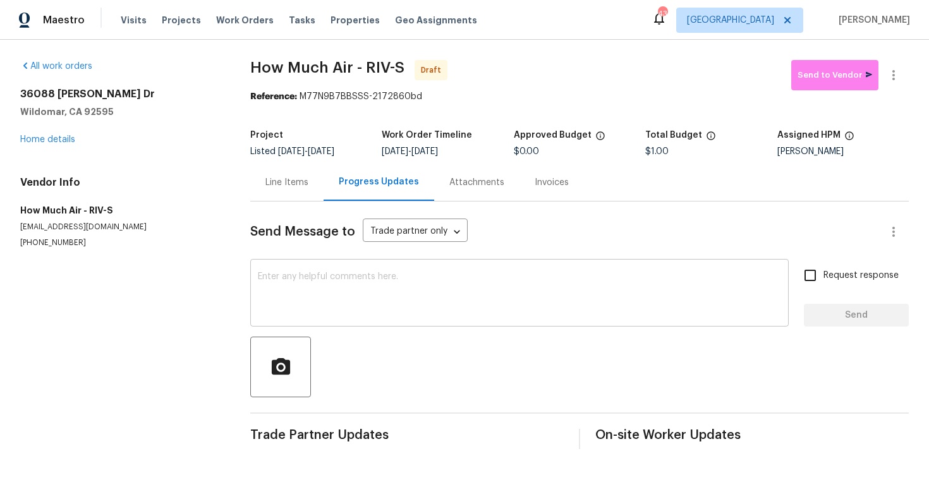
click at [394, 294] on textarea at bounding box center [519, 294] width 523 height 44
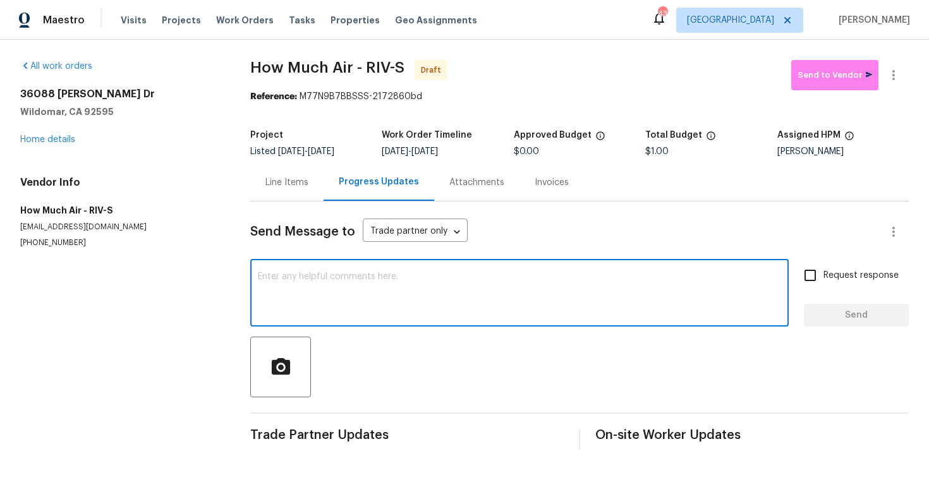
click at [473, 283] on textarea at bounding box center [519, 294] width 523 height 44
paste textarea "Hi Andy, Kindly accept the WO, upload the photos, and move it to QC. Thanks!"
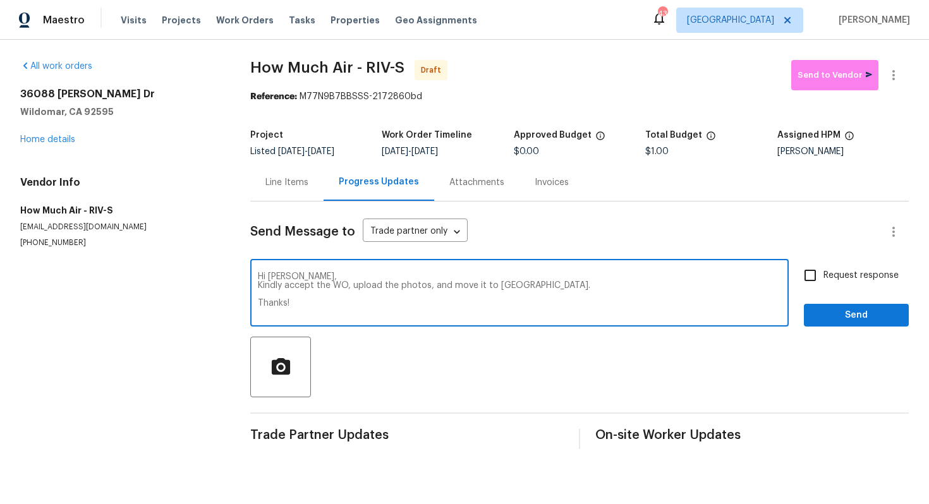
type textarea "Hi Andy, Kindly accept the WO, upload the photos, and move it to QC. Thanks!"
click at [815, 276] on input "Request response" at bounding box center [810, 275] width 27 height 27
checkbox input "true"
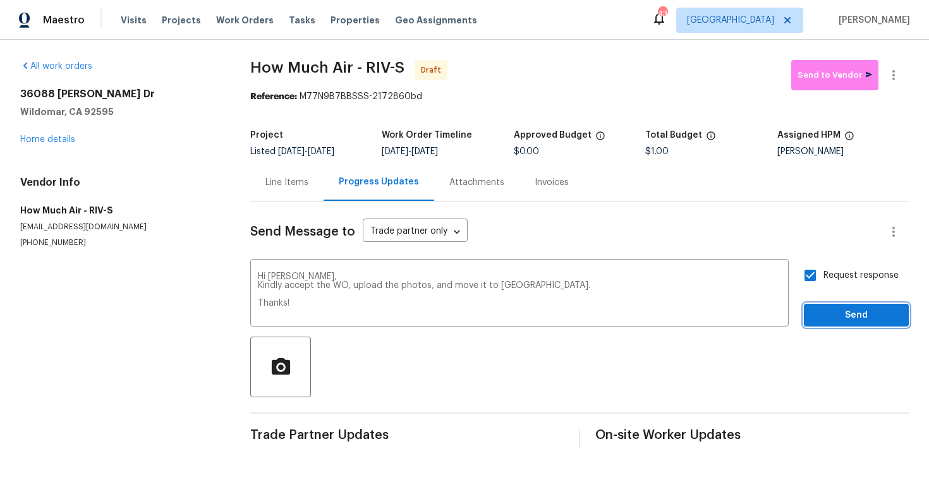
click at [853, 315] on span "Send" at bounding box center [856, 316] width 85 height 16
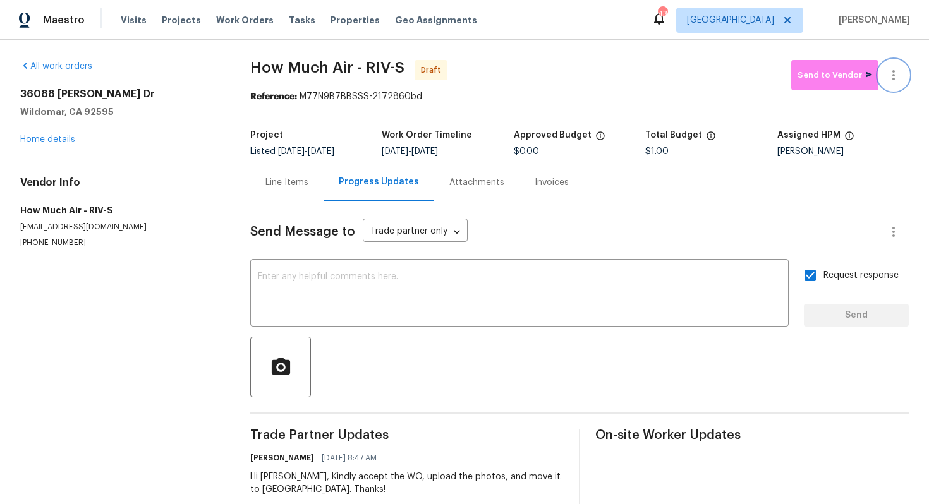
click at [897, 82] on icon "button" at bounding box center [893, 75] width 15 height 15
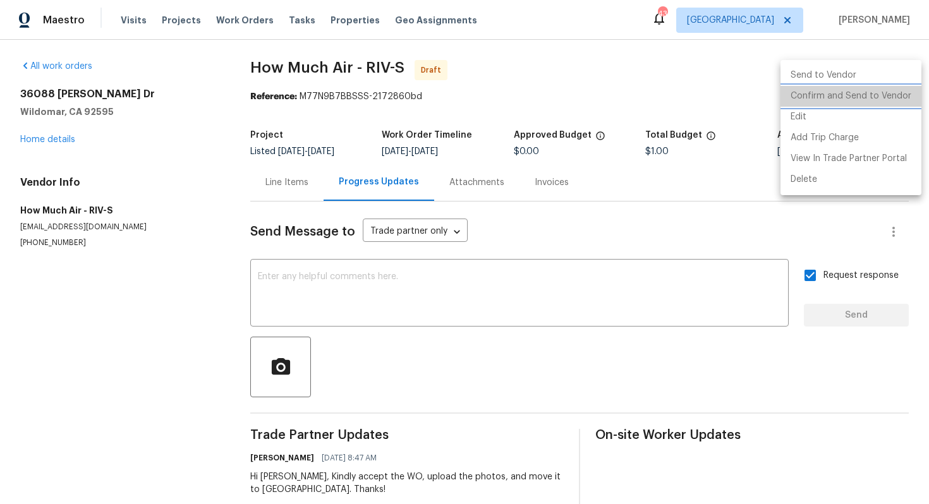
click at [870, 99] on li "Confirm and Send to Vendor" at bounding box center [851, 96] width 141 height 21
click at [640, 111] on div at bounding box center [464, 252] width 929 height 504
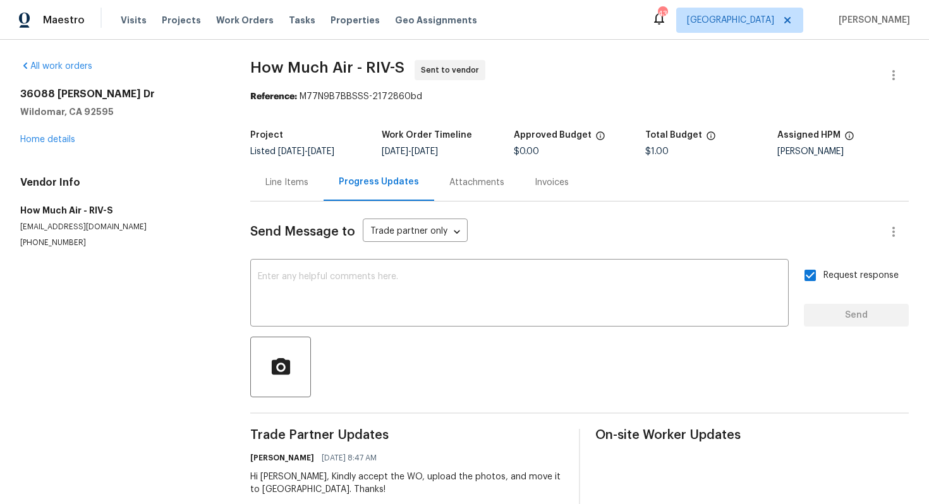
click at [543, 100] on div "Reference: M77N9B7BBSSS-2172860bd" at bounding box center [579, 96] width 659 height 13
click at [99, 174] on div "All work orders 36088 Madora Dr Wildomar, CA 92595 Home details Vendor Info How…" at bounding box center [120, 154] width 200 height 188
click at [41, 141] on link "Home details" at bounding box center [47, 139] width 55 height 9
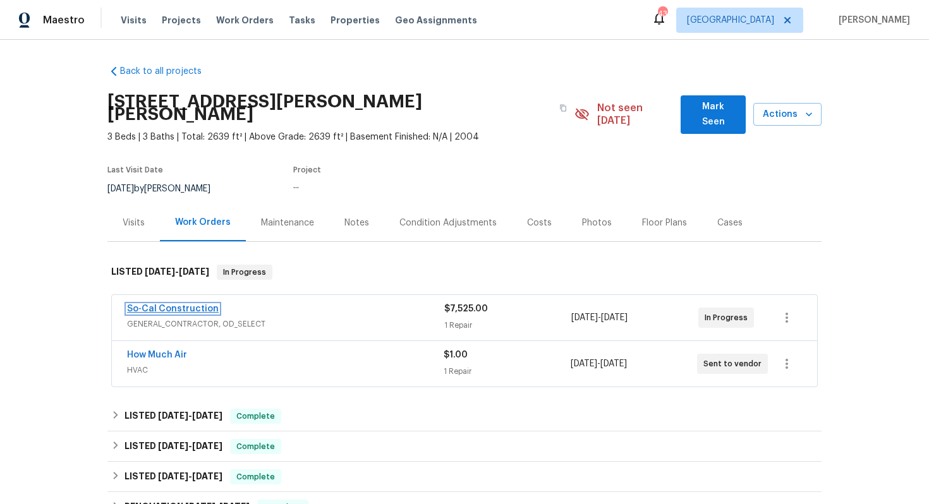
click at [150, 305] on link "So-Cal Construction" at bounding box center [173, 309] width 92 height 9
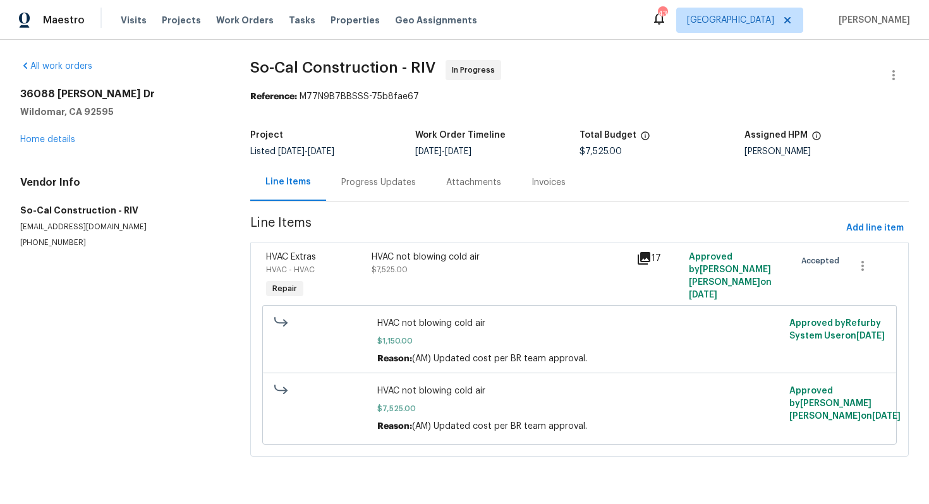
click at [369, 186] on div "Progress Updates" at bounding box center [378, 182] width 75 height 13
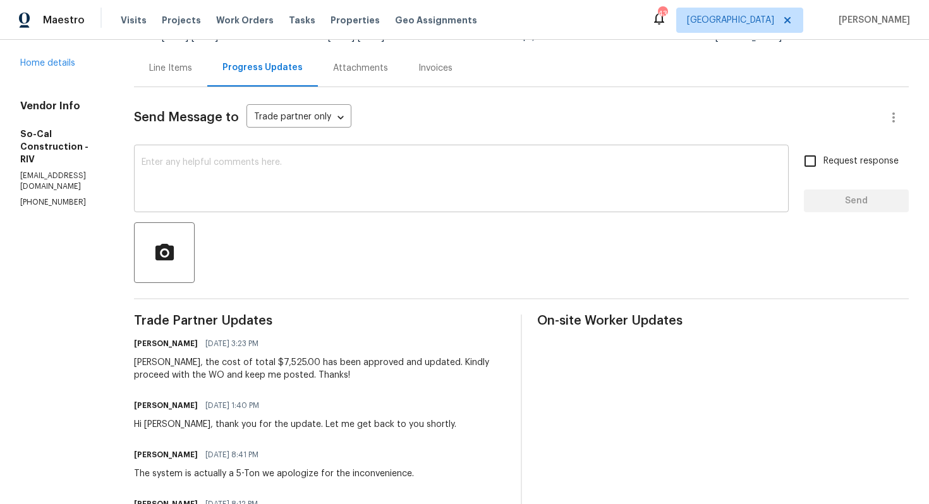
scroll to position [107, 0]
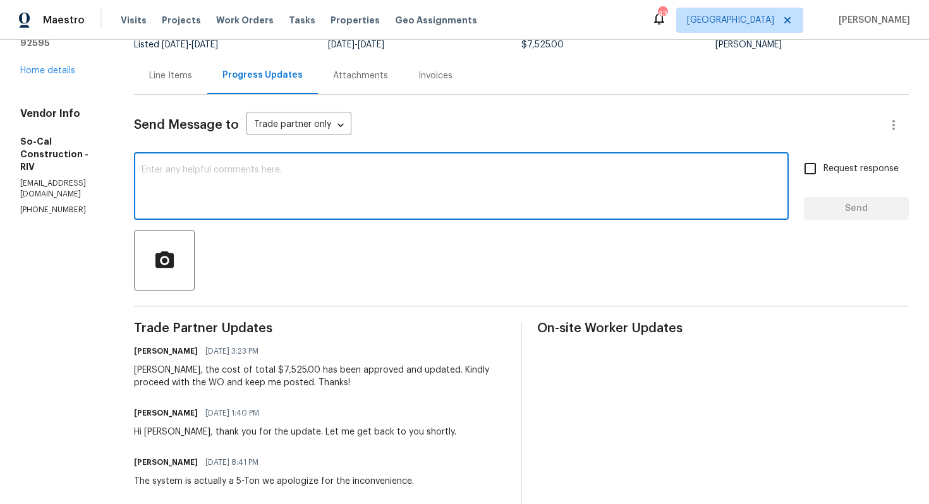
click at [433, 194] on textarea at bounding box center [462, 188] width 640 height 44
paste textarea "Hi team, do we have an update on the progression status of the work order? Plea…"
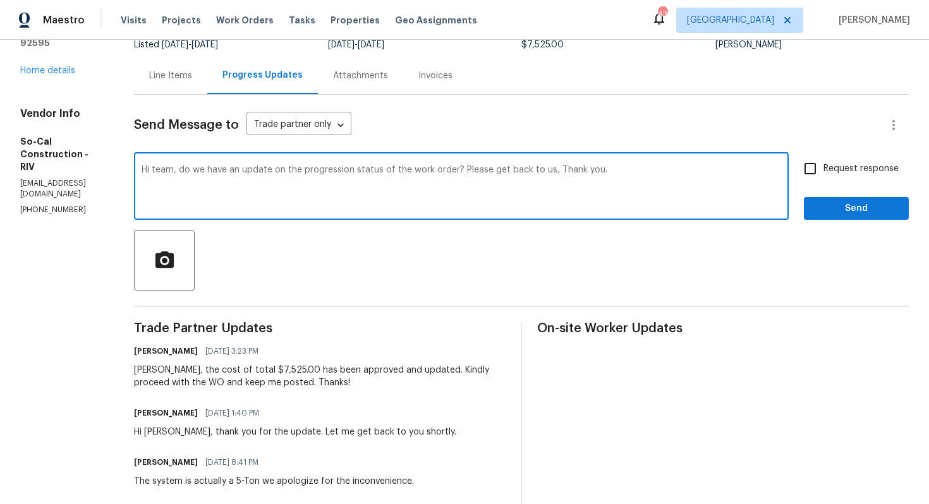
click at [176, 371] on div "Manuel, the cost of total $7,525.00 has been approved and updated. Kindly proce…" at bounding box center [320, 376] width 372 height 25
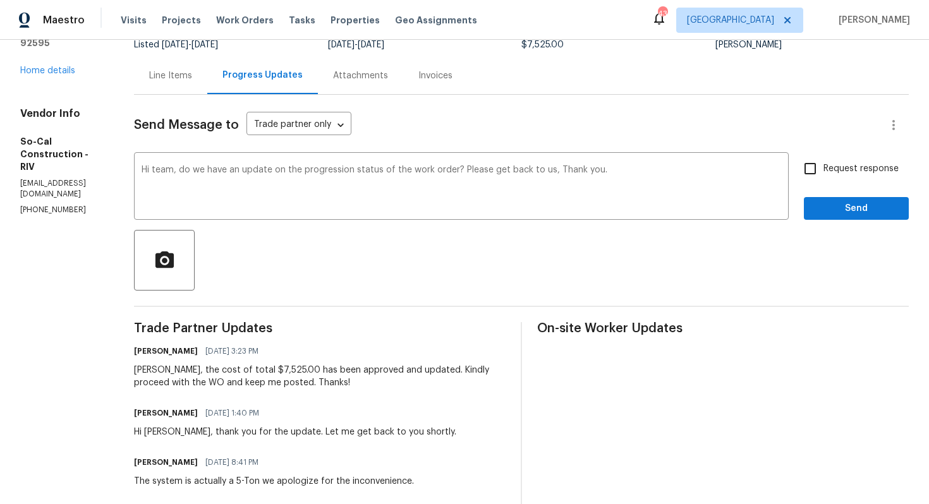
click at [176, 371] on div "Manuel, the cost of total $7,525.00 has been approved and updated. Kindly proce…" at bounding box center [320, 376] width 372 height 25
copy div "Manuel"
click at [195, 170] on textarea "Hi team, do we have an update on the progression status of the work order? Plea…" at bounding box center [462, 188] width 640 height 44
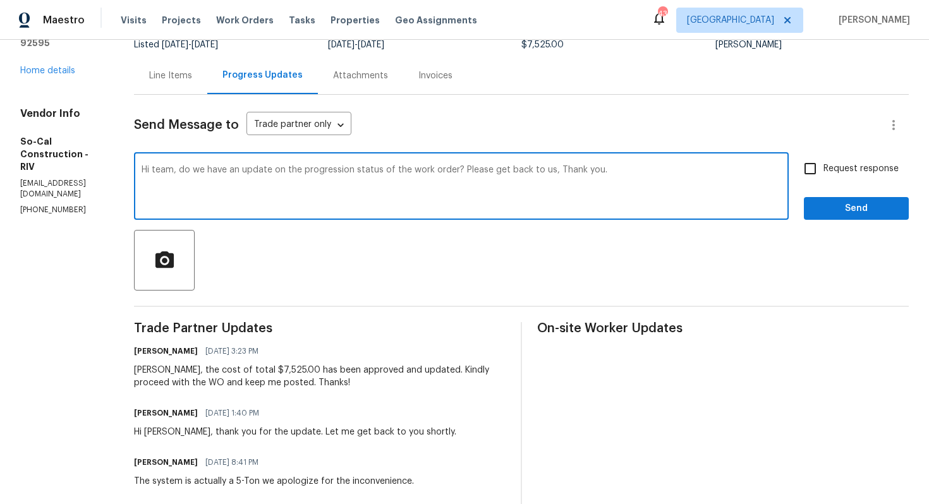
click at [195, 170] on textarea "Hi team, do we have an update on the progression status of the work order? Plea…" at bounding box center [462, 188] width 640 height 44
paste textarea "Manuel"
drag, startPoint x: 590, startPoint y: 172, endPoint x: 501, endPoint y: 169, distance: 89.2
click at [501, 169] on textarea "Hi Manuel, do we have an update on the progression status of the work order? Pl…" at bounding box center [462, 188] width 640 height 44
click at [554, 170] on textarea "Hi Manuel, do we have an update on the progression status of the work order? Th…" at bounding box center [462, 188] width 640 height 44
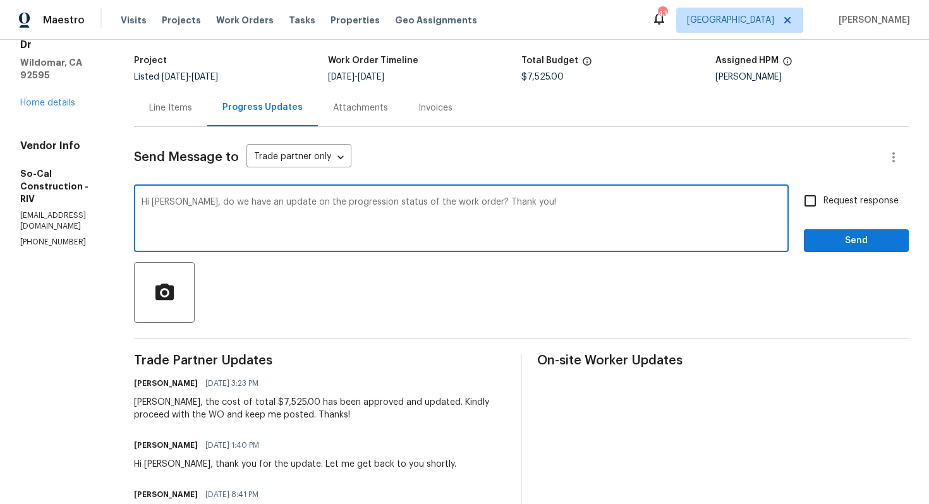
scroll to position [76, 0]
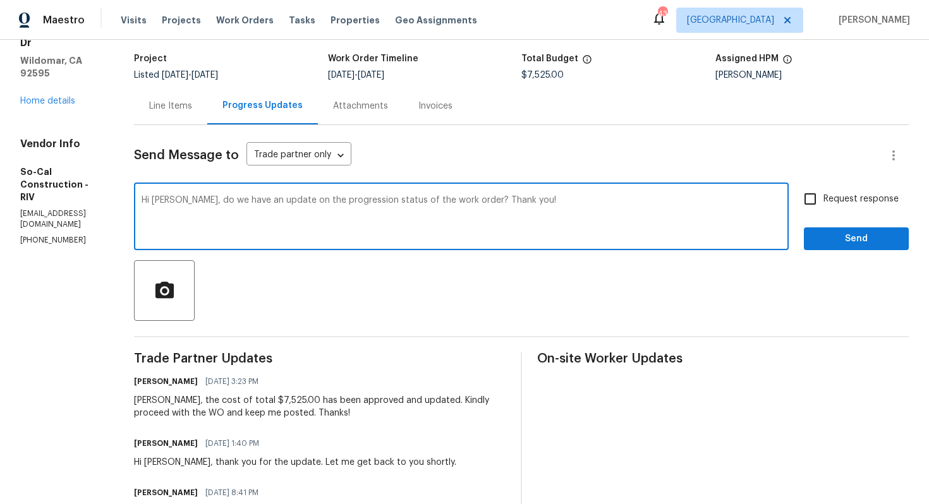
type textarea "Hi Manuel, do we have an update on the progression status of the work order? Th…"
click at [810, 200] on input "Request response" at bounding box center [810, 199] width 27 height 27
checkbox input "true"
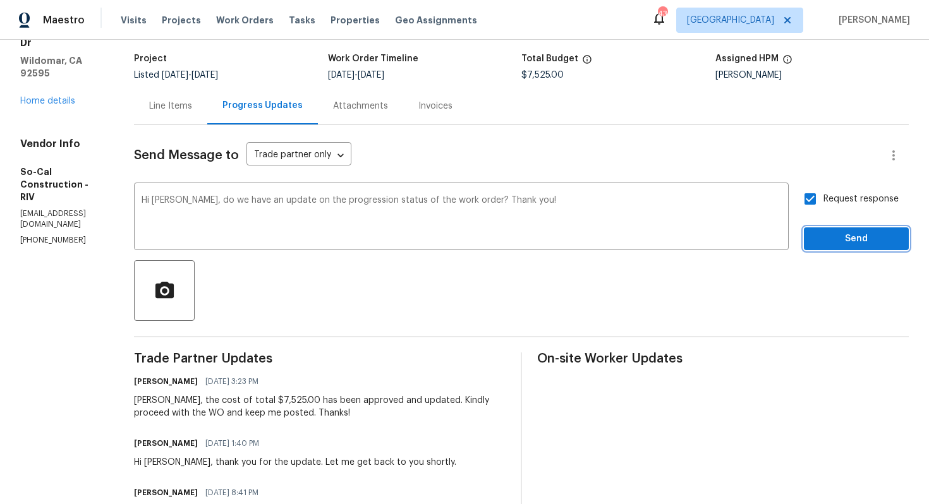
click at [846, 238] on span "Send" at bounding box center [856, 239] width 85 height 16
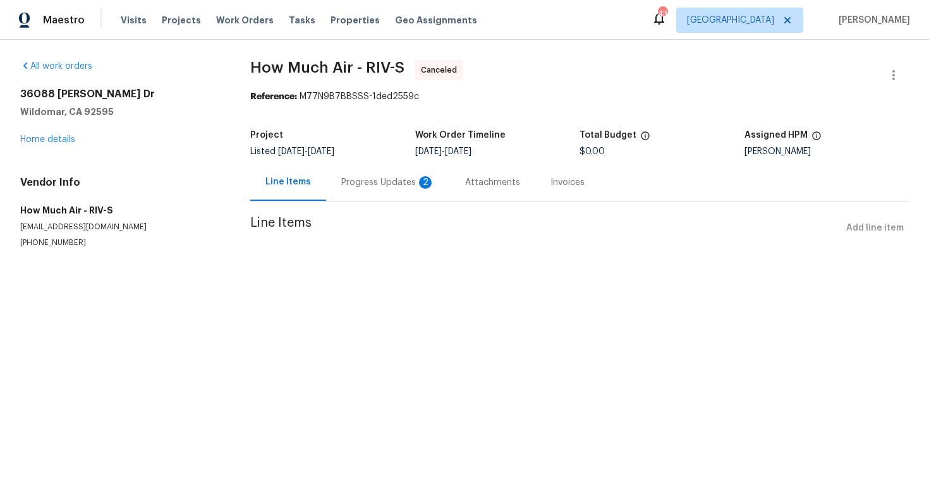
click at [386, 197] on div "Progress Updates 2" at bounding box center [388, 182] width 124 height 37
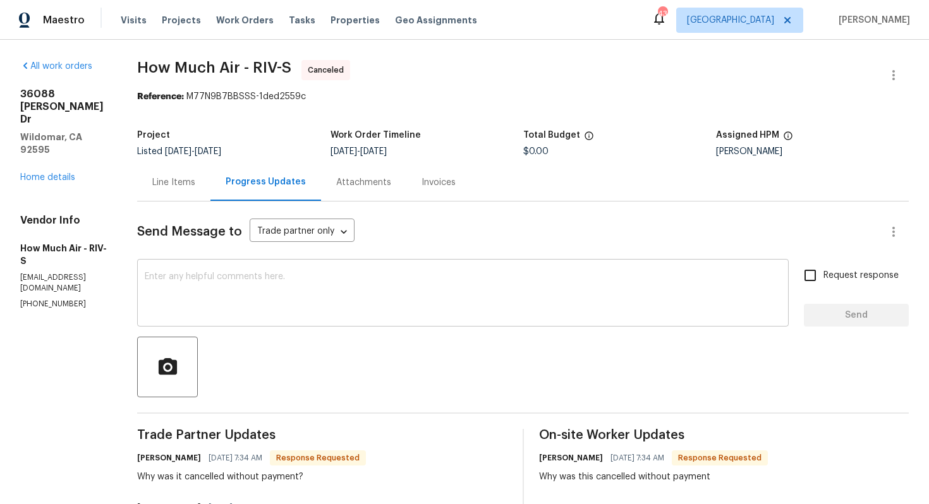
click at [376, 289] on textarea at bounding box center [463, 294] width 637 height 44
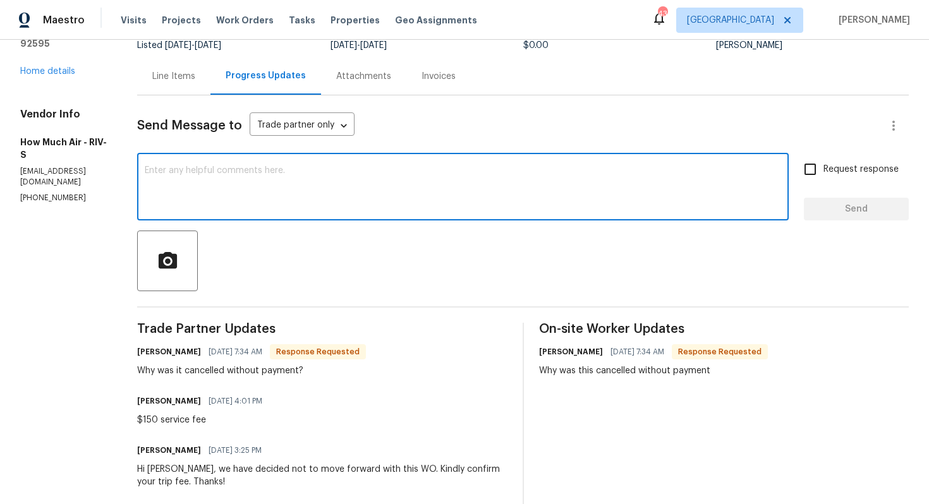
scroll to position [104, 0]
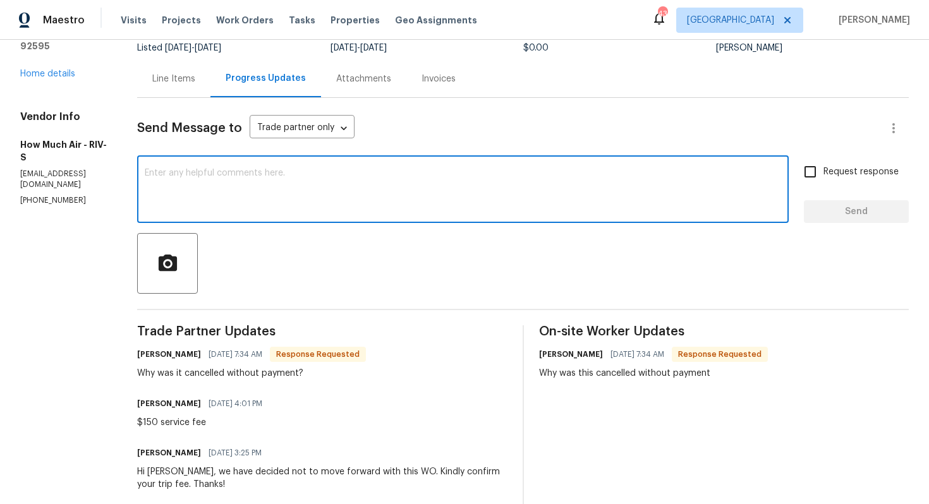
click at [409, 192] on textarea at bounding box center [463, 191] width 637 height 44
click at [151, 353] on h6 "[PERSON_NAME]" at bounding box center [169, 354] width 64 height 13
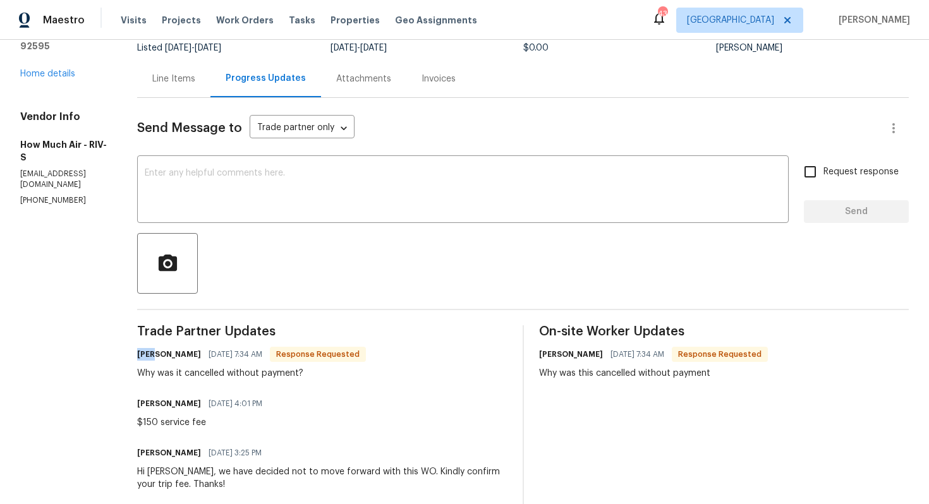
copy h6 "[PERSON_NAME]"
click at [286, 216] on div "x ​" at bounding box center [463, 191] width 652 height 64
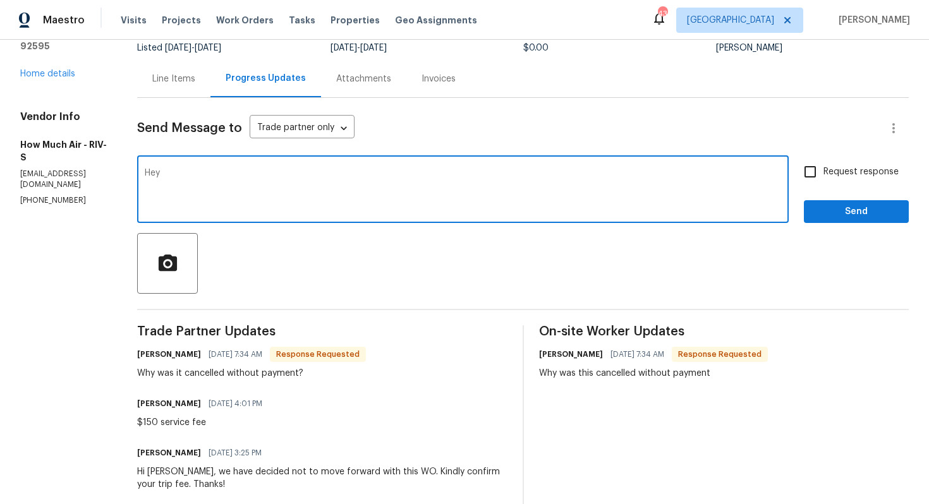
paste textarea "[PERSON_NAME]"
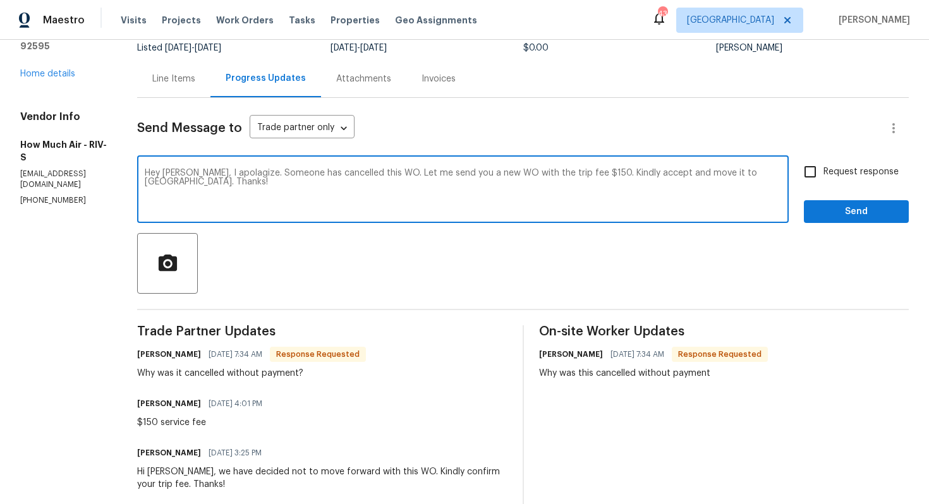
click at [333, 174] on textarea "Hey [PERSON_NAME], I apolagize. Someone has cancelled this WO. Let me send you …" at bounding box center [463, 191] width 637 height 44
paste textarea "Apologies — this WO was cancelled without my knowledge. I’ll send you a new WO …"
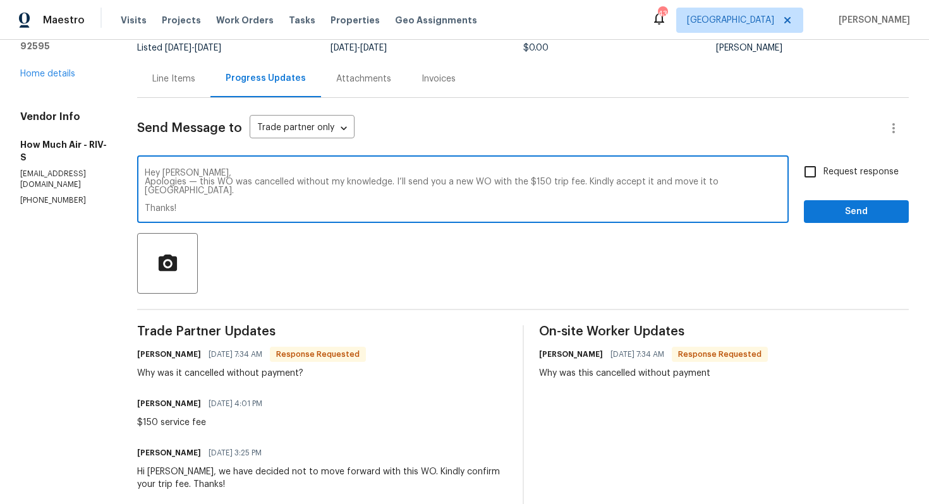
type textarea "Hey [PERSON_NAME], Apologies — this WO was cancelled without my knowledge. I’ll…"
click at [804, 179] on input "Request response" at bounding box center [810, 172] width 27 height 27
checkbox input "true"
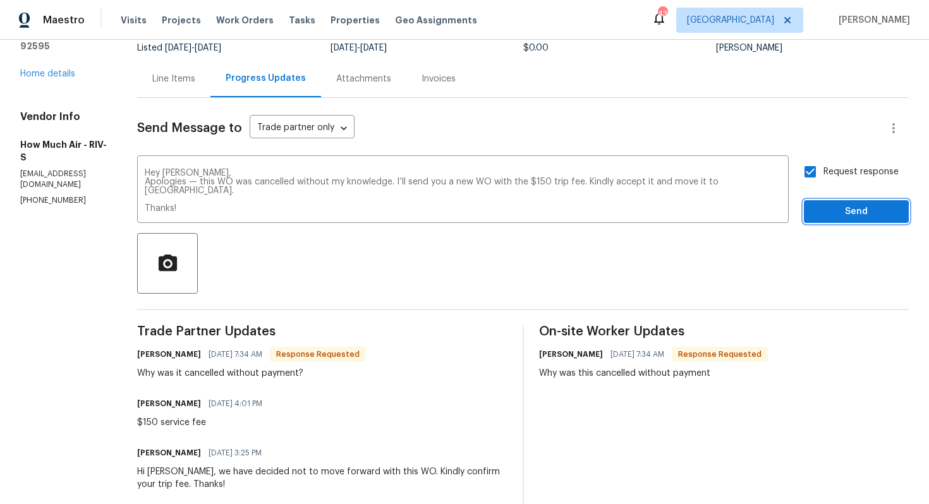
click at [847, 214] on span "Send" at bounding box center [856, 212] width 85 height 16
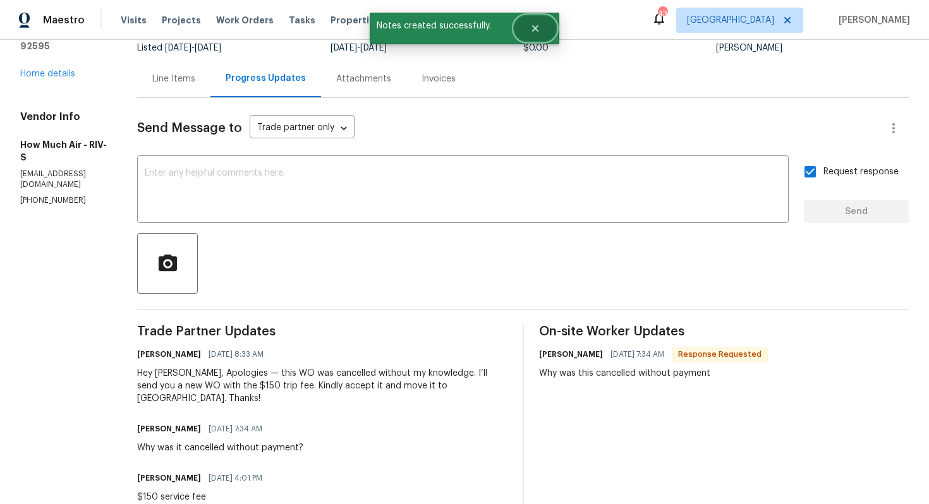
click at [537, 25] on icon "Close" at bounding box center [535, 28] width 6 height 6
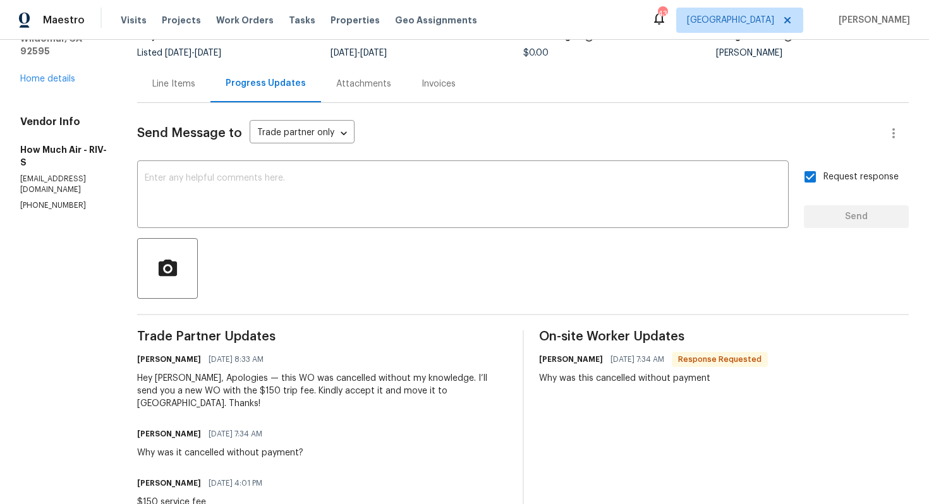
scroll to position [0, 0]
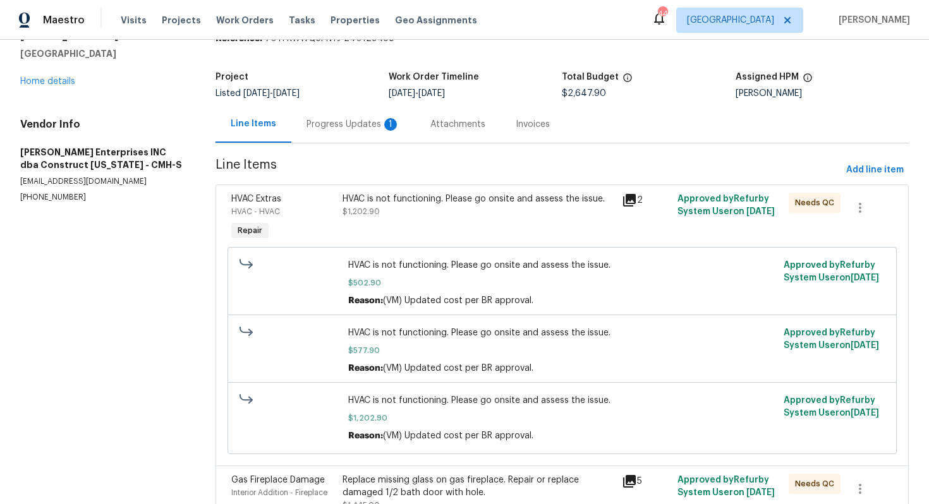
scroll to position [55, 0]
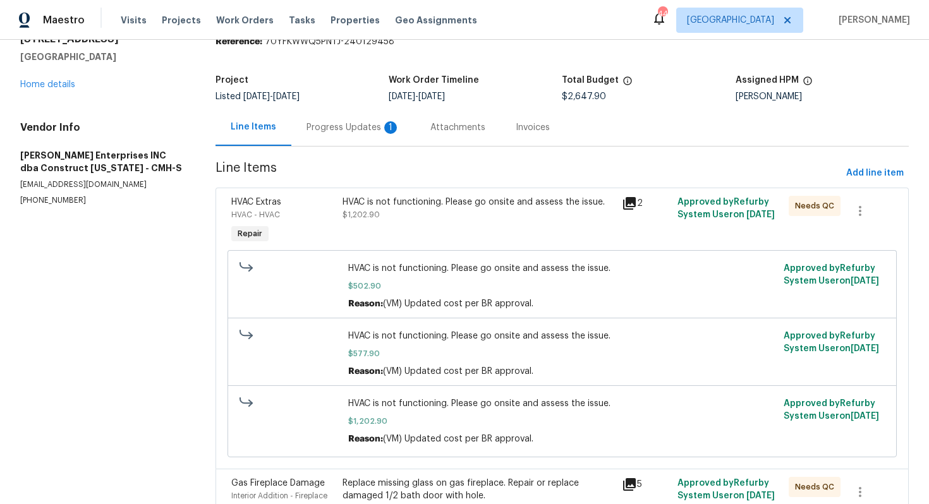
click at [382, 217] on div "HVAC is not functioning. Please go onsite and assess the issue. $1,202.90" at bounding box center [478, 208] width 271 height 25
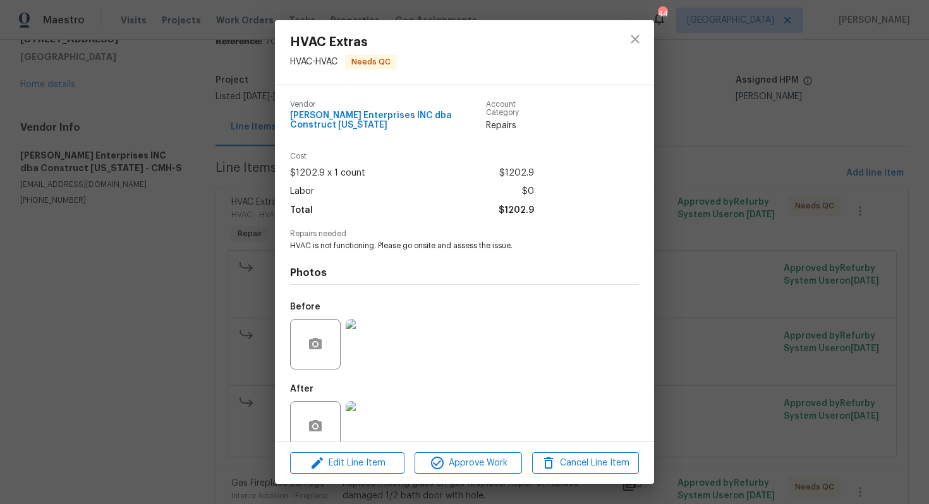
click at [204, 371] on div "HVAC Extras HVAC - HVAC Needs QC Vendor Strick Enterprises INC dba Construct Oh…" at bounding box center [464, 252] width 929 height 504
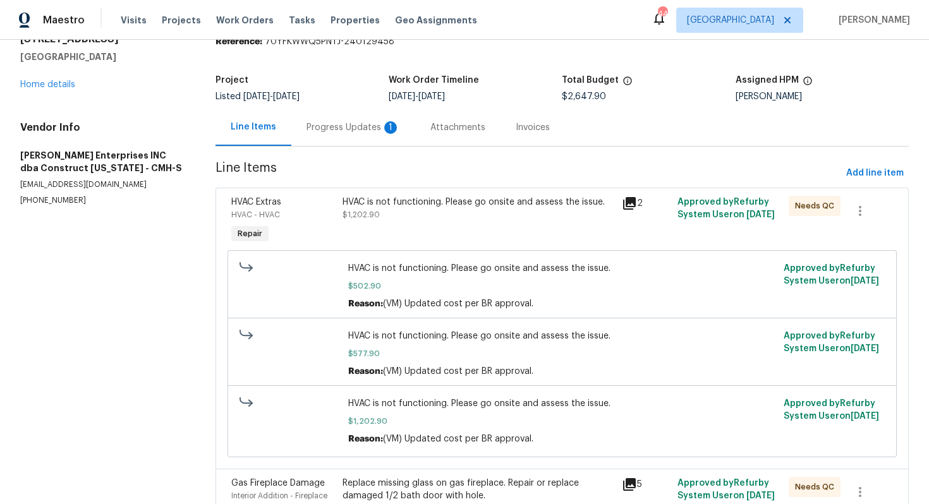
click at [334, 133] on div "Progress Updates 1" at bounding box center [354, 127] width 94 height 13
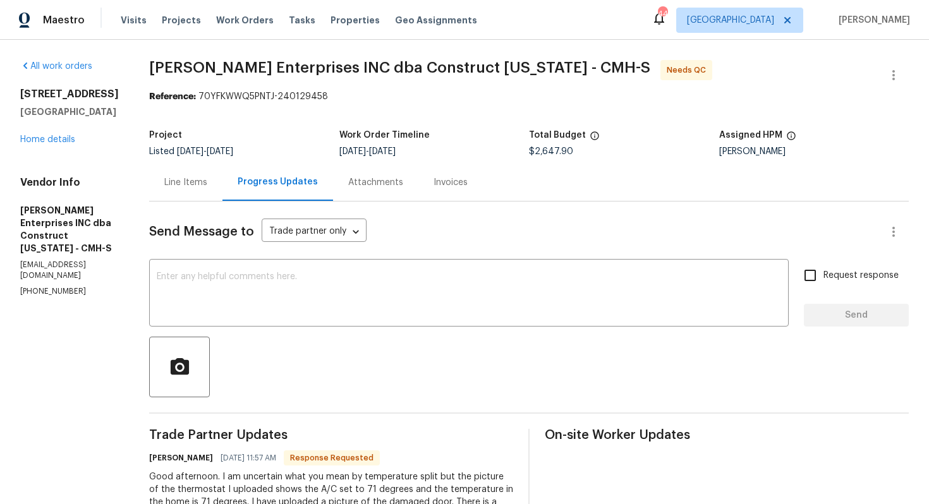
click at [192, 178] on div "Line Items" at bounding box center [185, 182] width 43 height 13
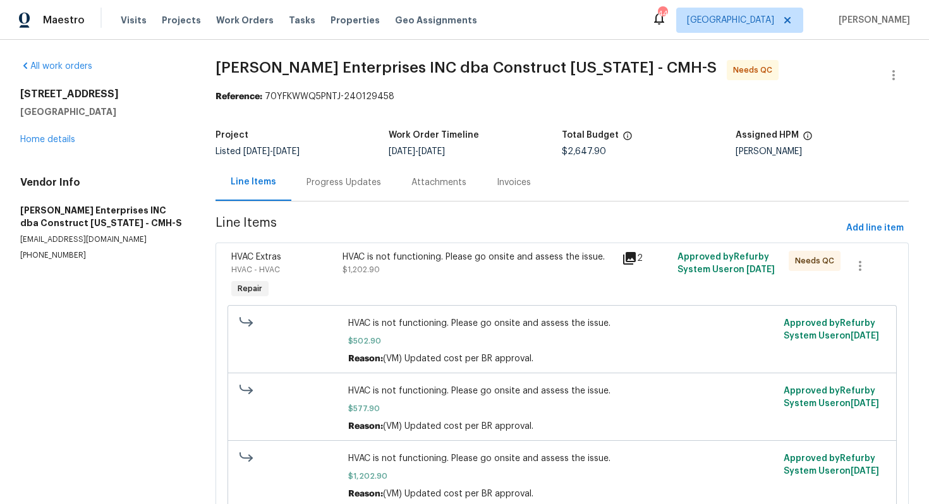
click at [397, 291] on div "HVAC is not functioning. Please go onsite and assess the issue. $1,202.90" at bounding box center [478, 276] width 279 height 58
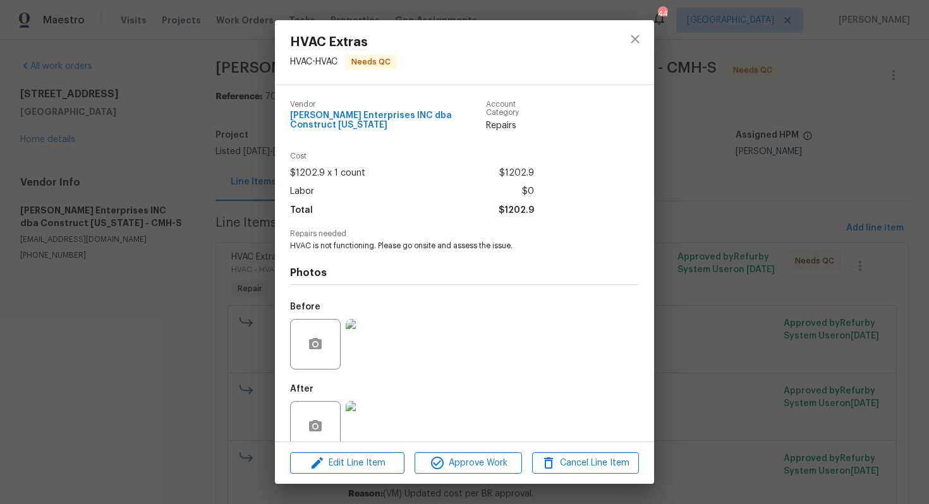
scroll to position [15, 0]
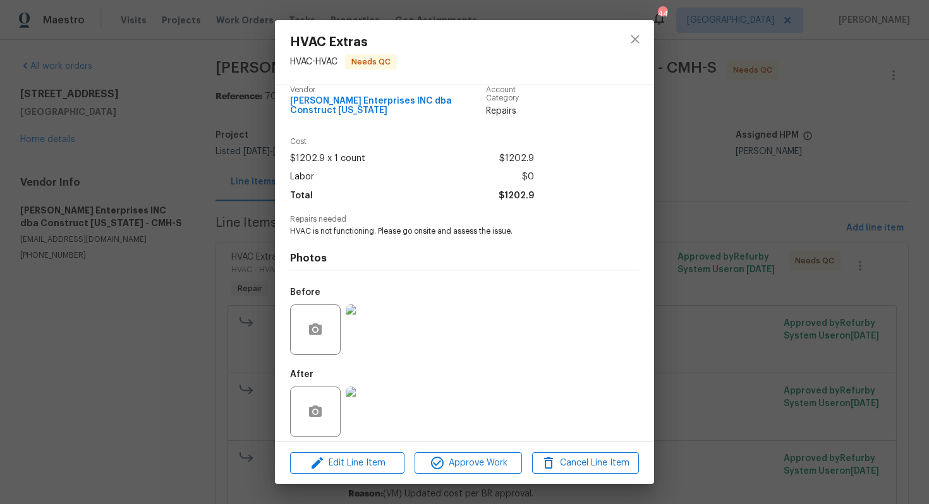
click at [206, 356] on div "HVAC Extras HVAC - HVAC Needs QC Vendor Strick Enterprises INC dba Construct Oh…" at bounding box center [464, 252] width 929 height 504
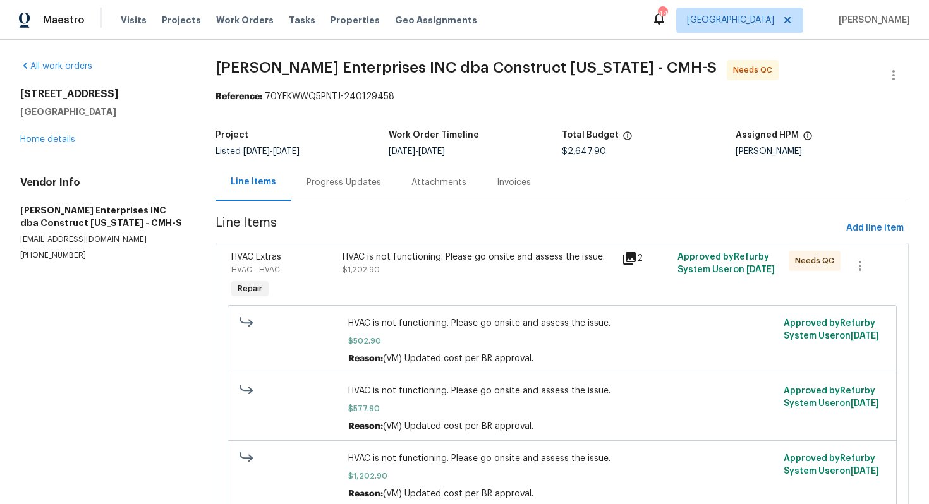
scroll to position [204, 0]
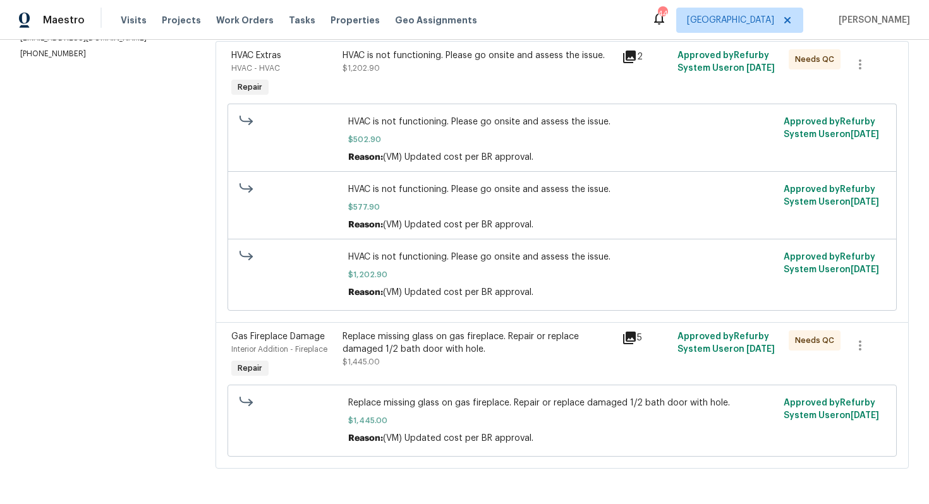
click at [450, 353] on div "Replace missing glass on gas fireplace. Repair or replace damaged 1/2 bath door…" at bounding box center [478, 343] width 271 height 25
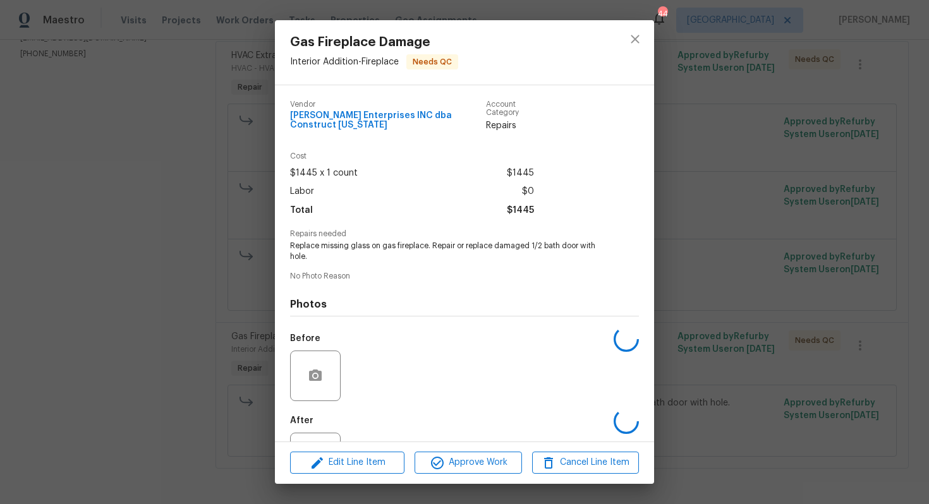
scroll to position [46, 0]
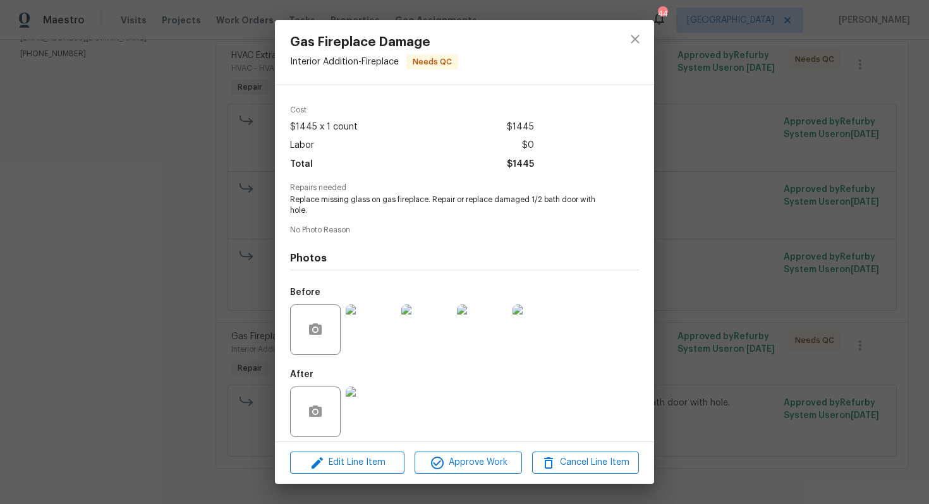
click at [382, 327] on img at bounding box center [371, 330] width 51 height 51
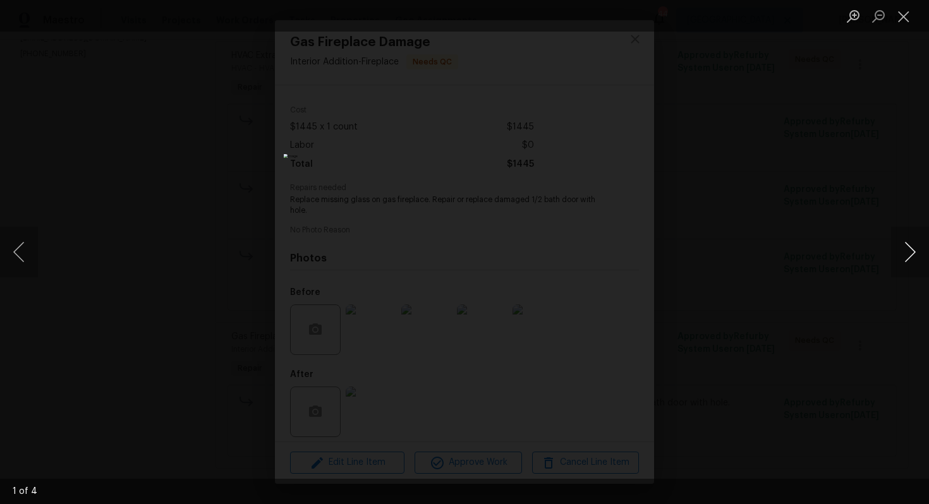
click at [908, 253] on button "Next image" at bounding box center [910, 252] width 38 height 51
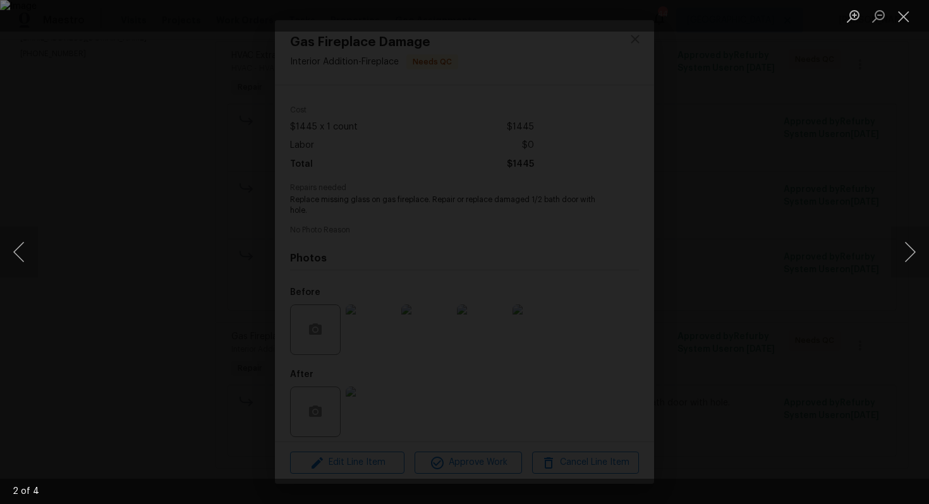
click at [845, 286] on div "Lightbox" at bounding box center [464, 252] width 929 height 504
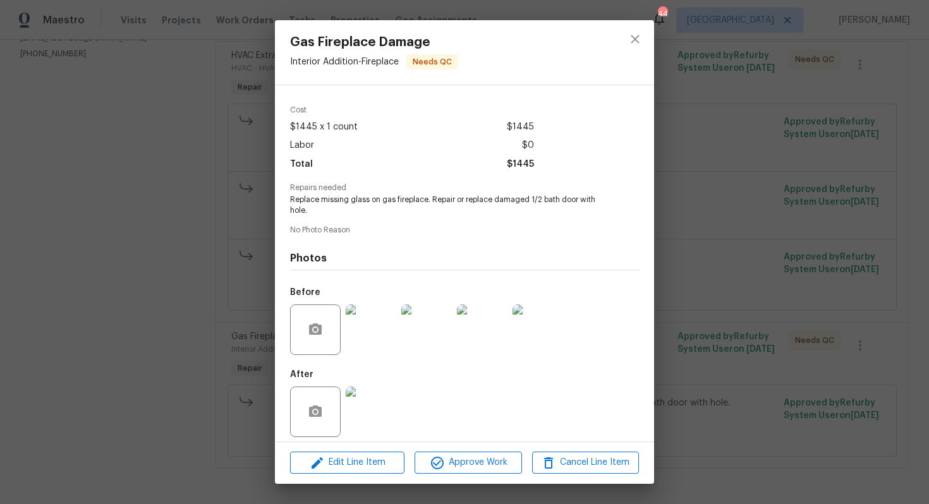
click at [372, 409] on img at bounding box center [371, 412] width 51 height 51
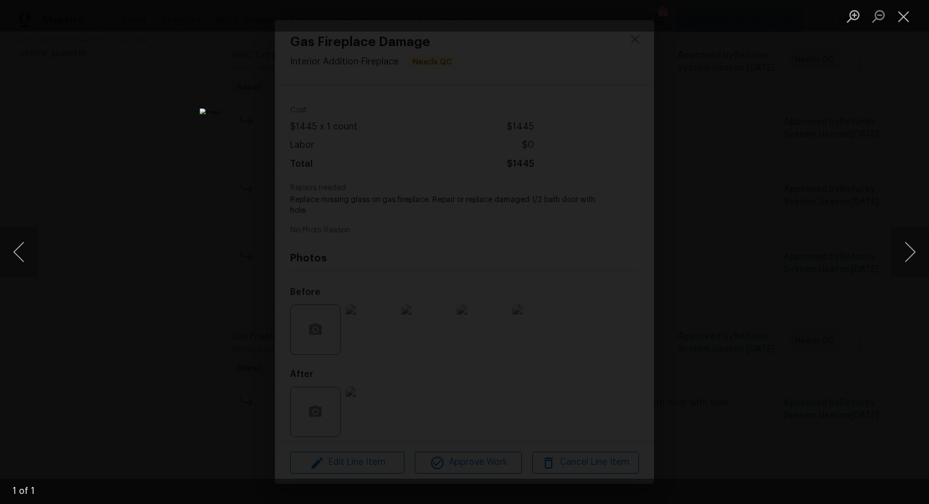
click at [726, 252] on div "Lightbox" at bounding box center [464, 252] width 929 height 504
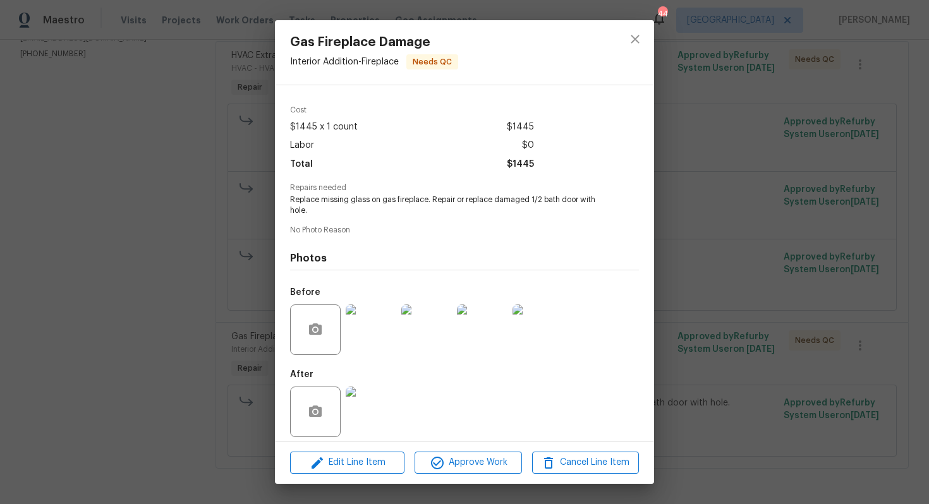
click at [721, 202] on div "Gas Fireplace Damage Interior Addition - Fireplace Needs QC Vendor Strick Enter…" at bounding box center [464, 252] width 929 height 504
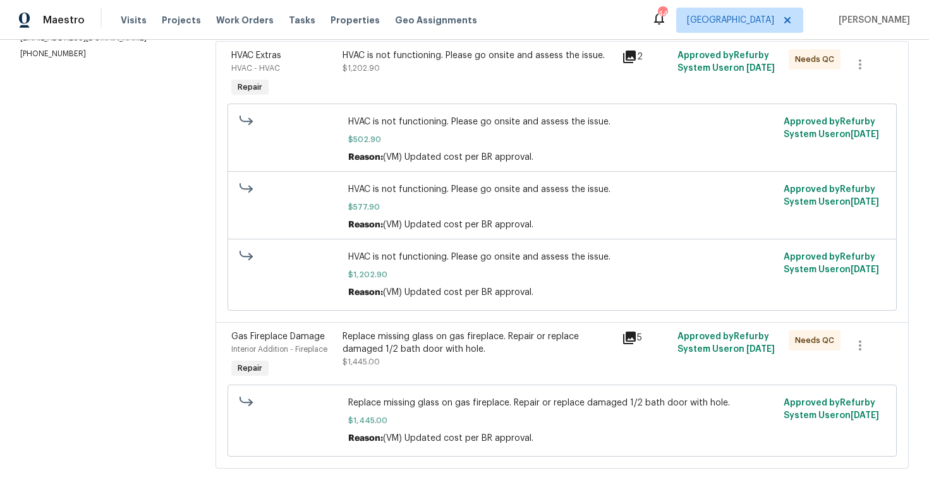
scroll to position [0, 0]
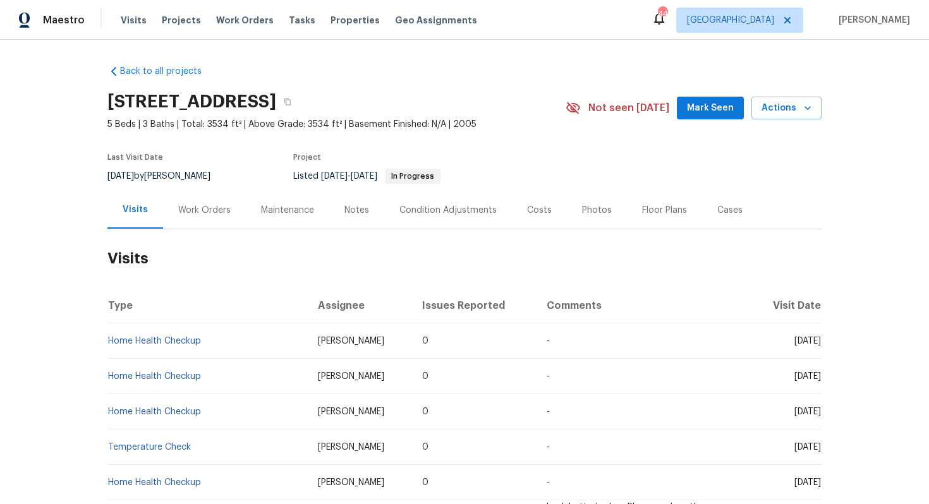
click at [207, 206] on div "Work Orders" at bounding box center [204, 210] width 52 height 13
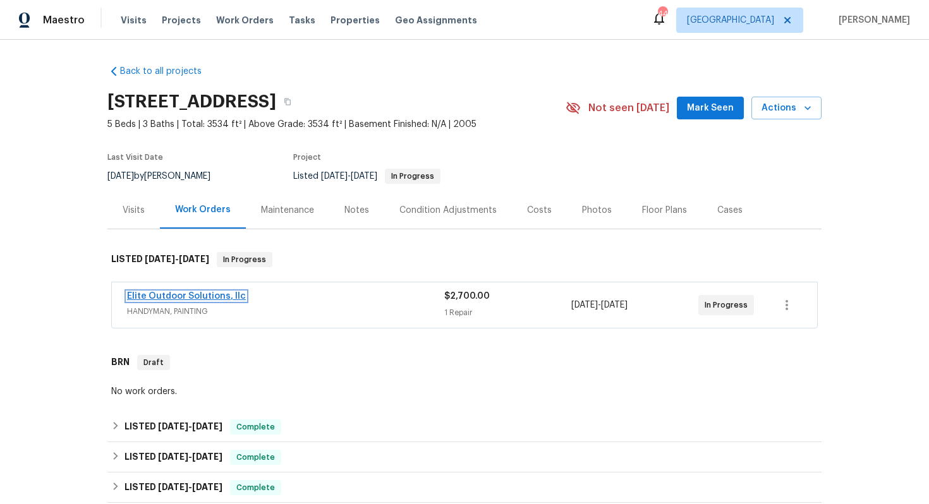
click at [172, 294] on link "Elite Outdoor Solutions, llc" at bounding box center [186, 296] width 119 height 9
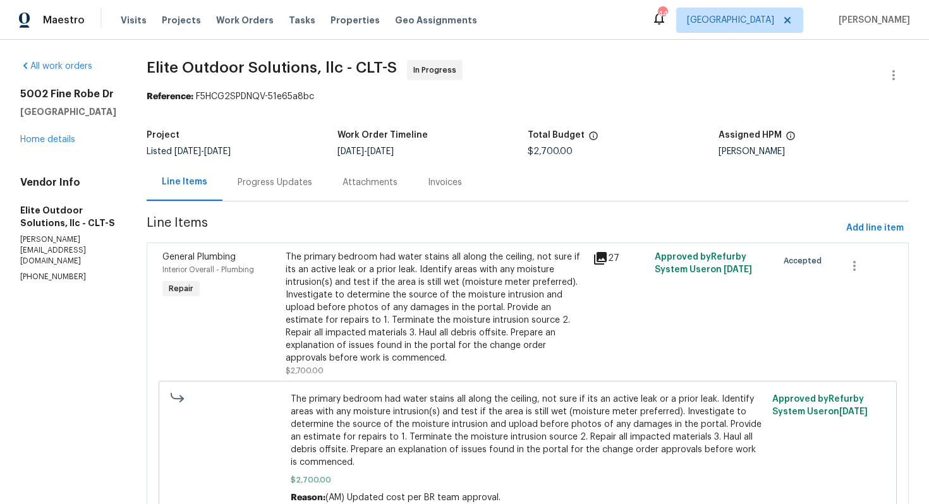
click at [243, 184] on div "Progress Updates" at bounding box center [275, 182] width 75 height 13
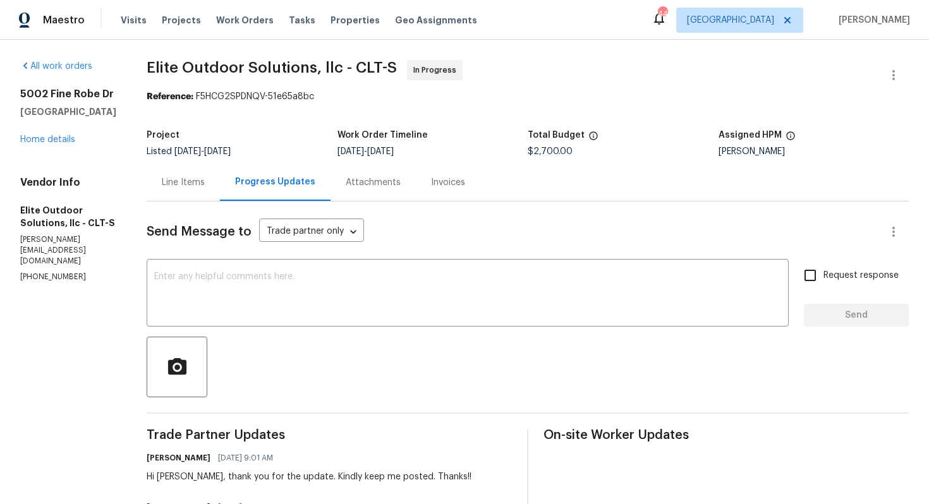
click at [162, 184] on div "Line Items" at bounding box center [183, 182] width 43 height 13
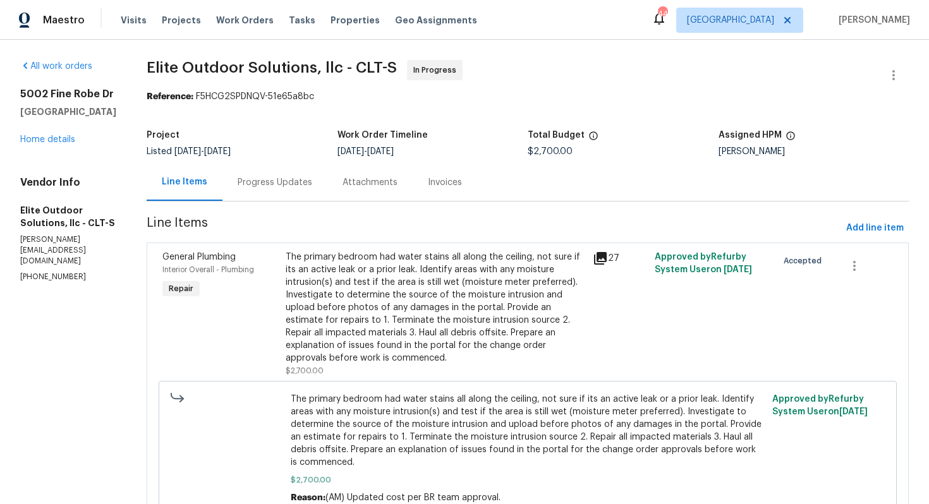
click at [238, 183] on div "Progress Updates" at bounding box center [275, 182] width 75 height 13
